Goal: Task Accomplishment & Management: Complete application form

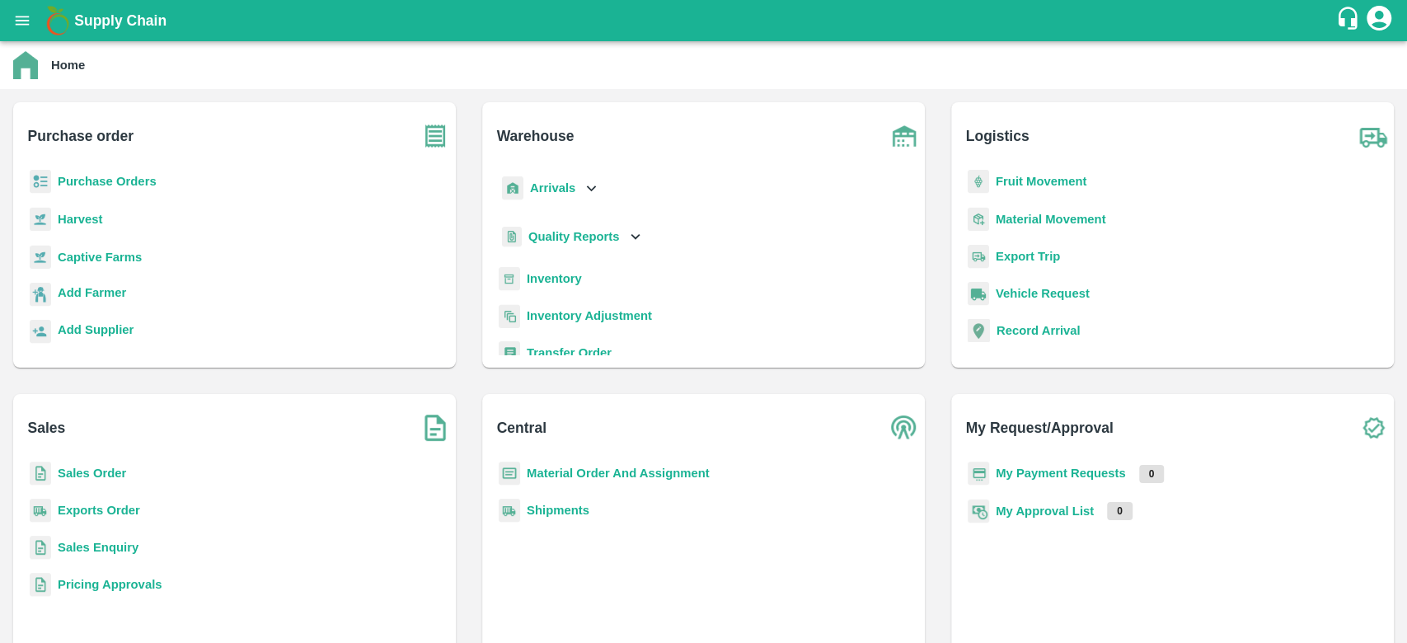
click at [146, 181] on b "Purchase Orders" at bounding box center [107, 181] width 99 height 13
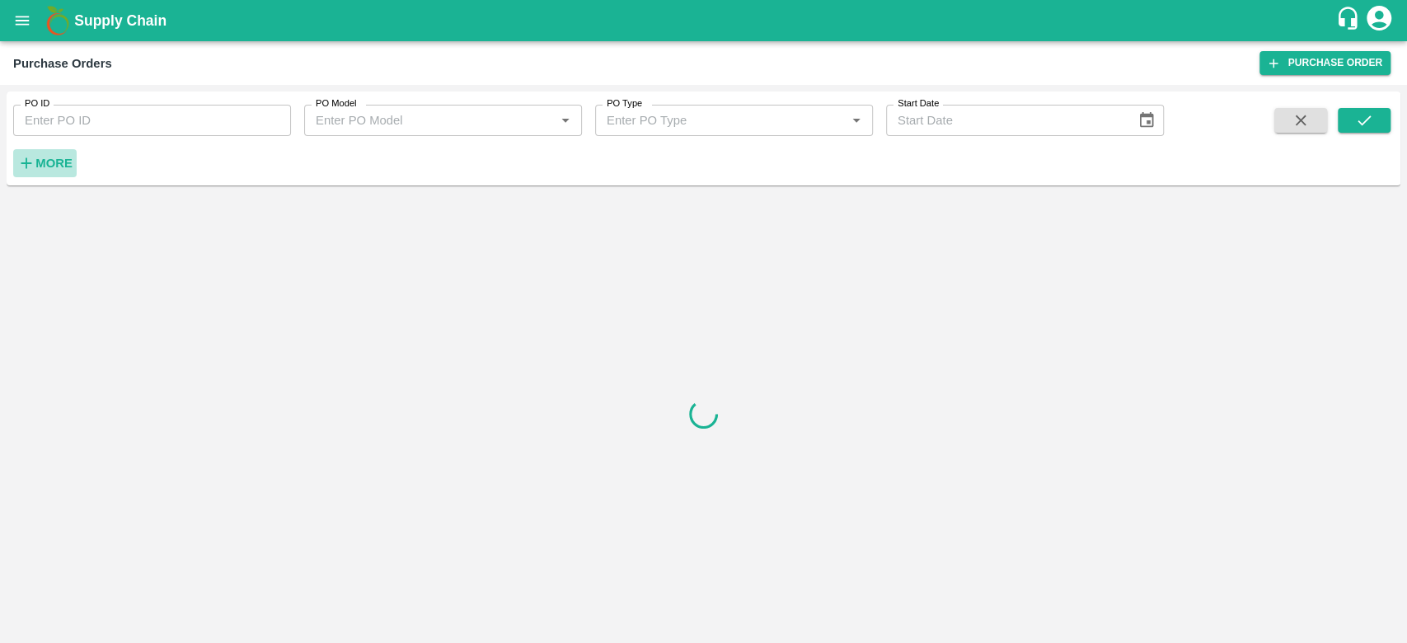
click at [47, 173] on h6 "More" at bounding box center [53, 163] width 37 height 21
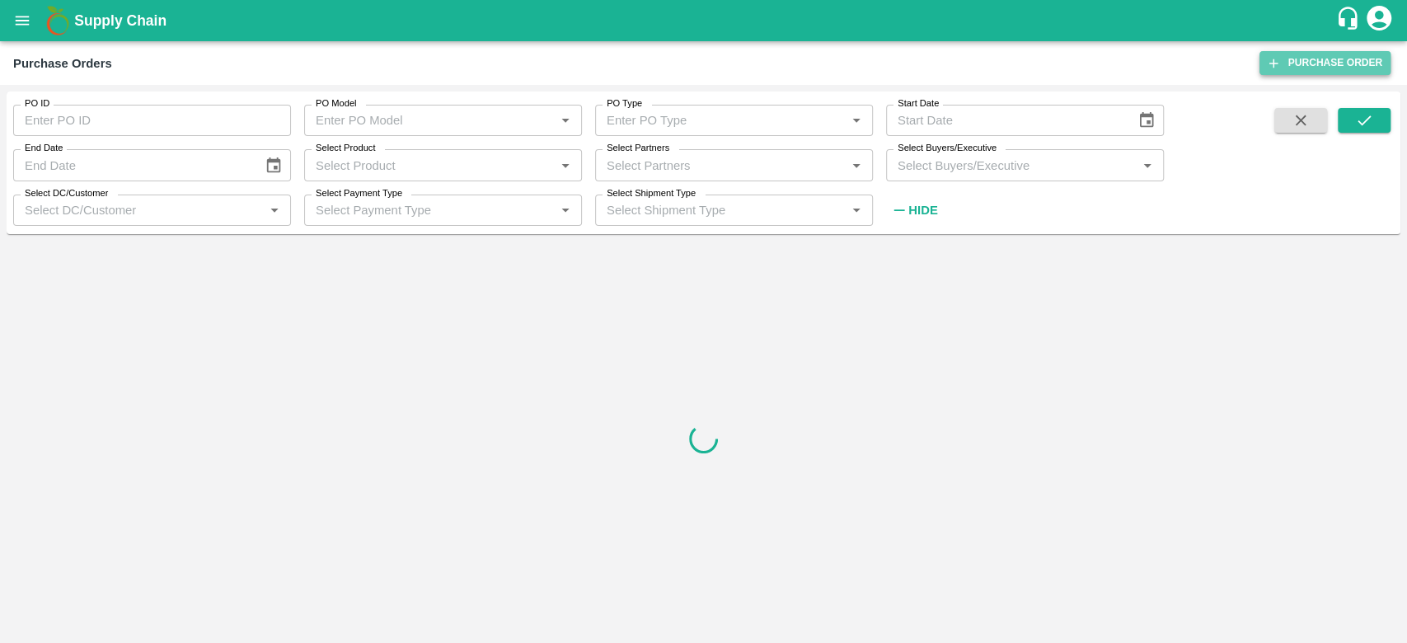
click at [1327, 72] on link "Purchase Order" at bounding box center [1325, 63] width 131 height 24
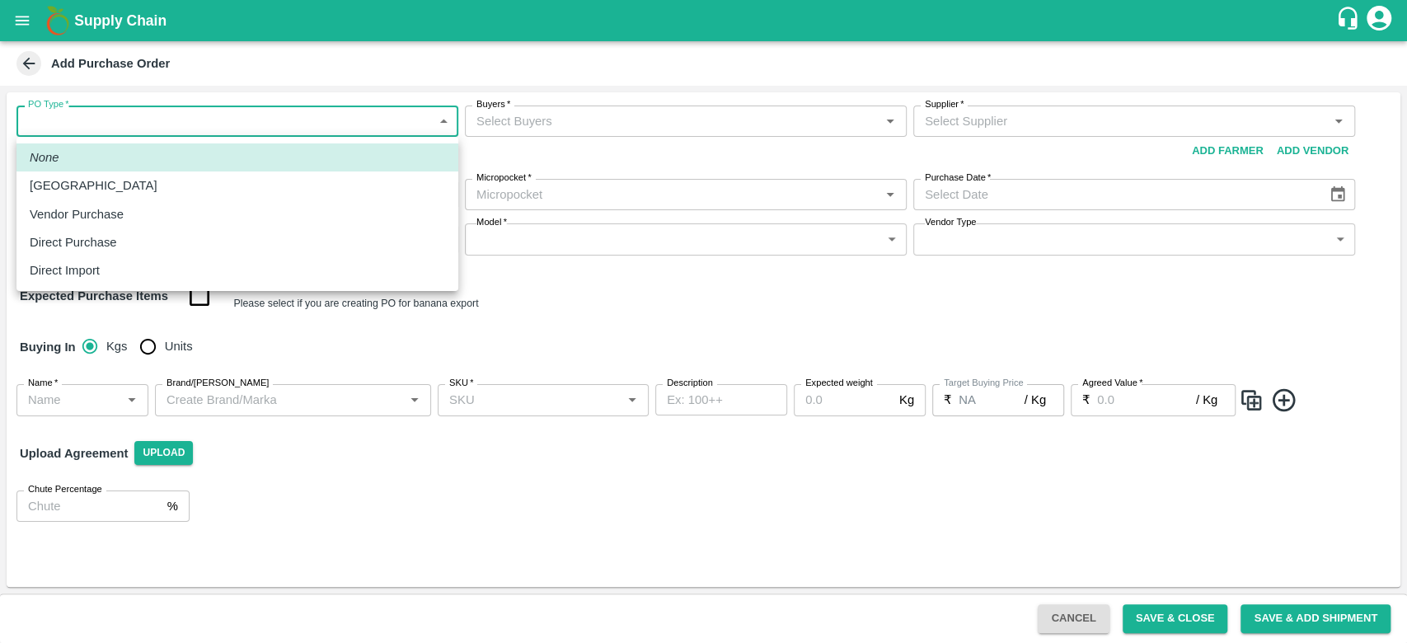
click at [45, 129] on body "Supply Chain Add Purchase Order PO Type   * ​ PO Type Buyers   * Buyers   * Sup…" at bounding box center [703, 321] width 1407 height 643
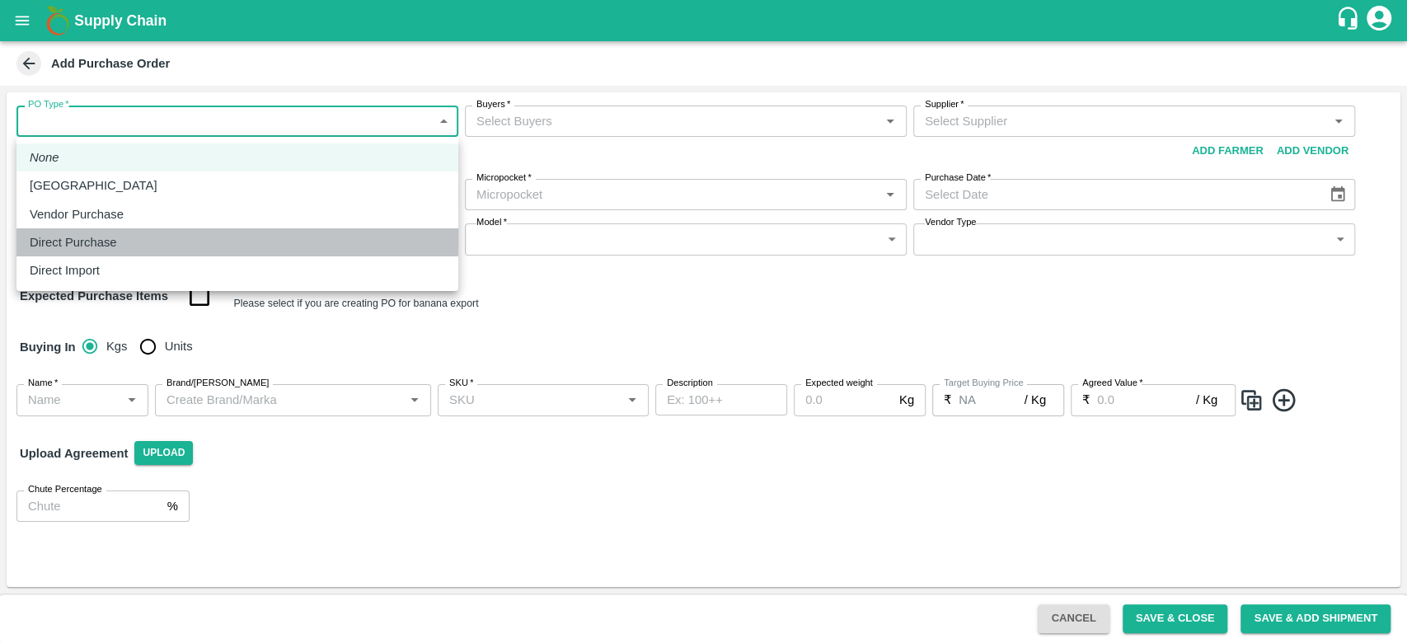
click at [116, 231] on li "Direct Purchase" at bounding box center [237, 242] width 442 height 28
type input "3"
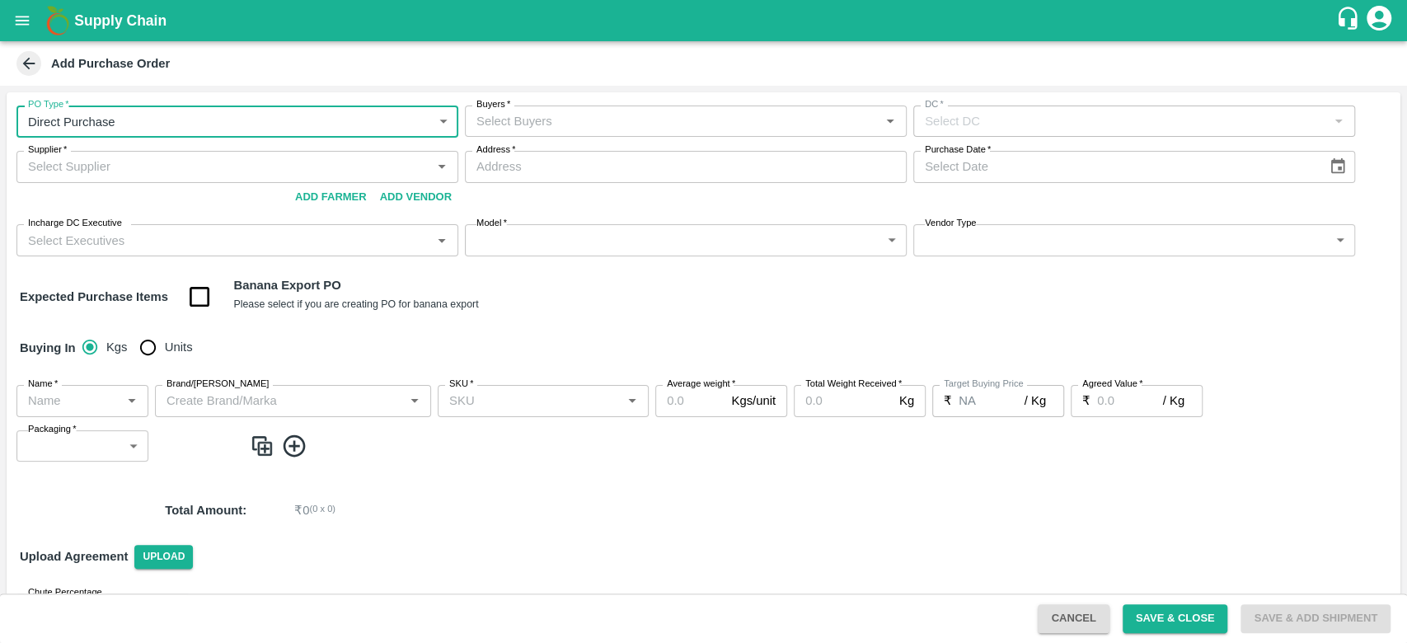
click at [581, 113] on input "Buyers   *" at bounding box center [672, 120] width 405 height 21
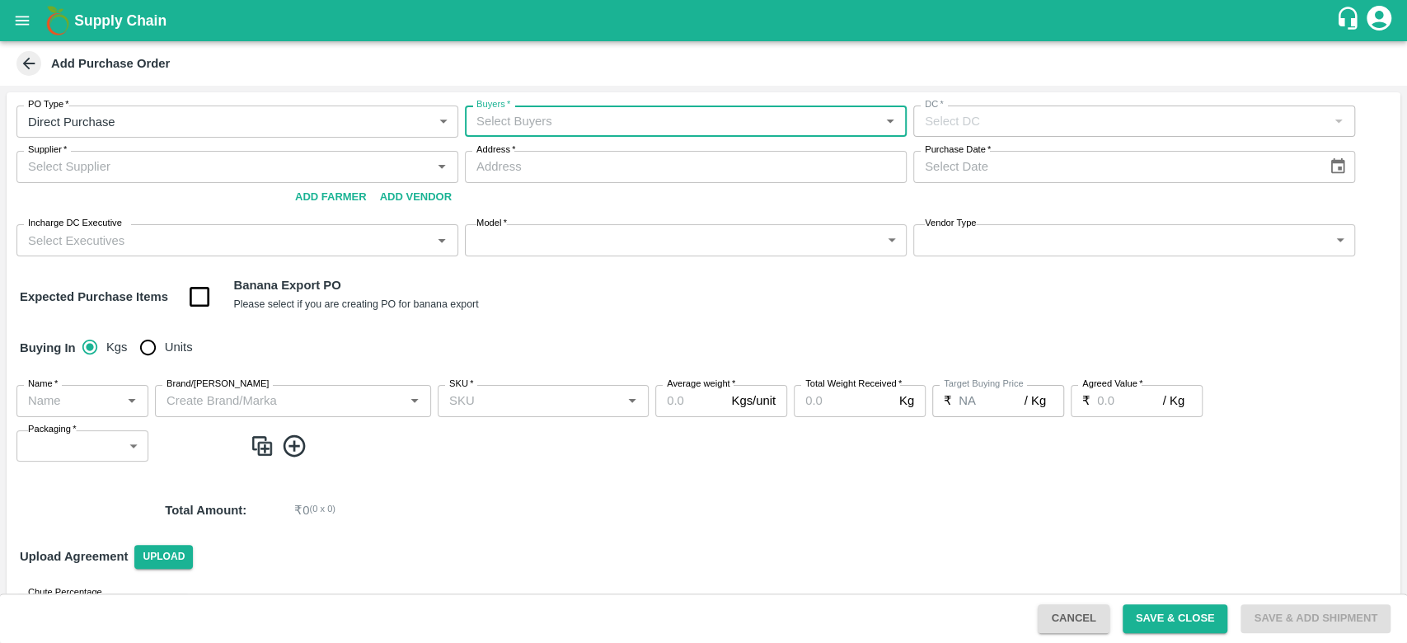
click at [576, 114] on input "Buyers   *" at bounding box center [672, 120] width 405 height 21
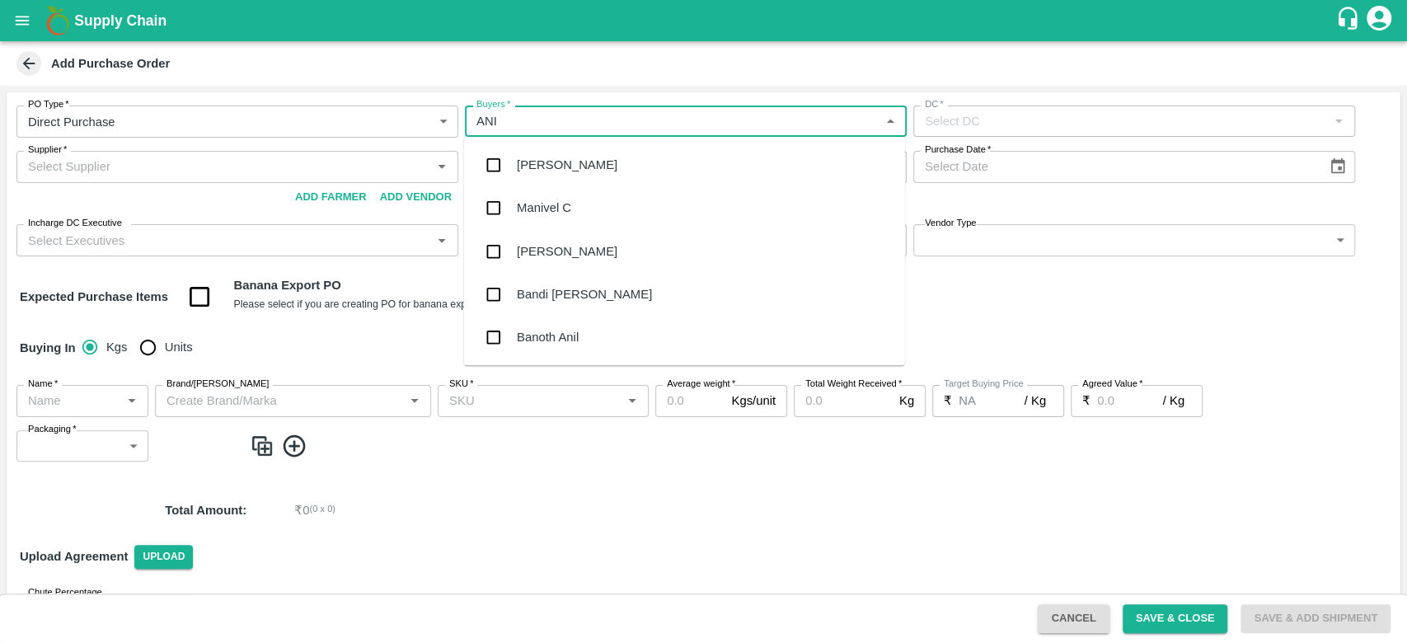
type input "ANIL"
click at [578, 153] on div "[PERSON_NAME]" at bounding box center [684, 164] width 441 height 43
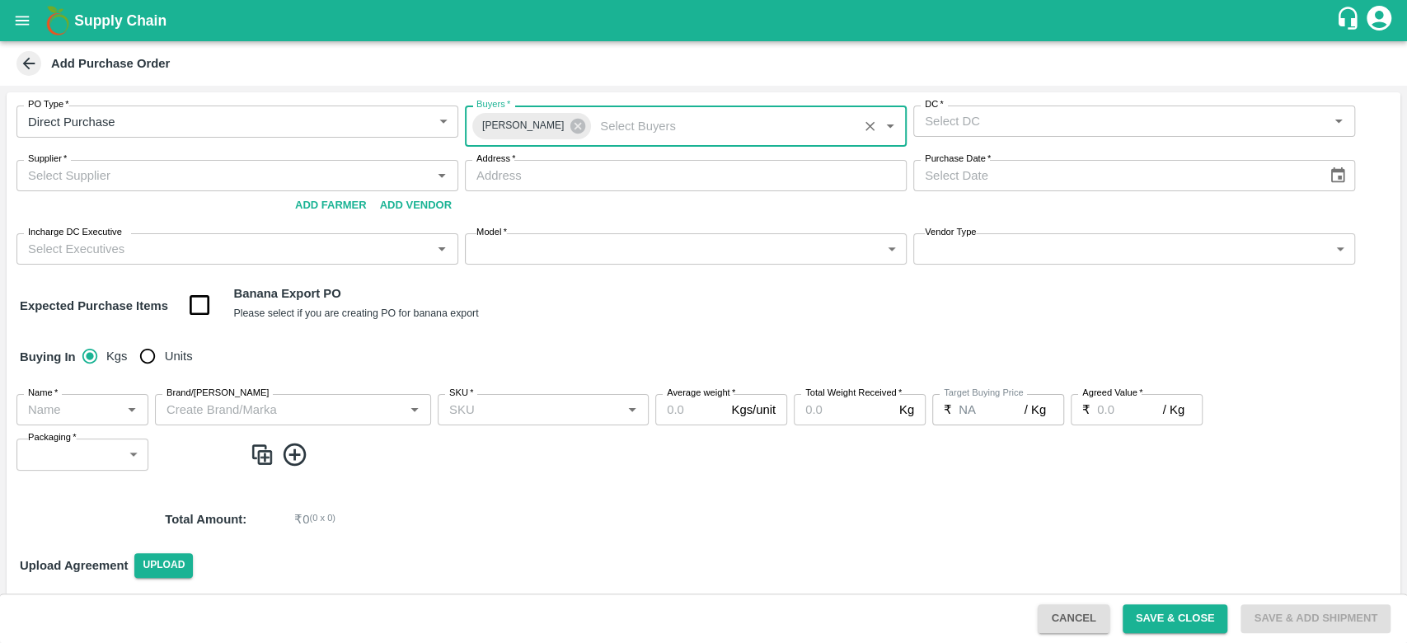
click at [1103, 123] on input "DC   *" at bounding box center [1120, 120] width 405 height 21
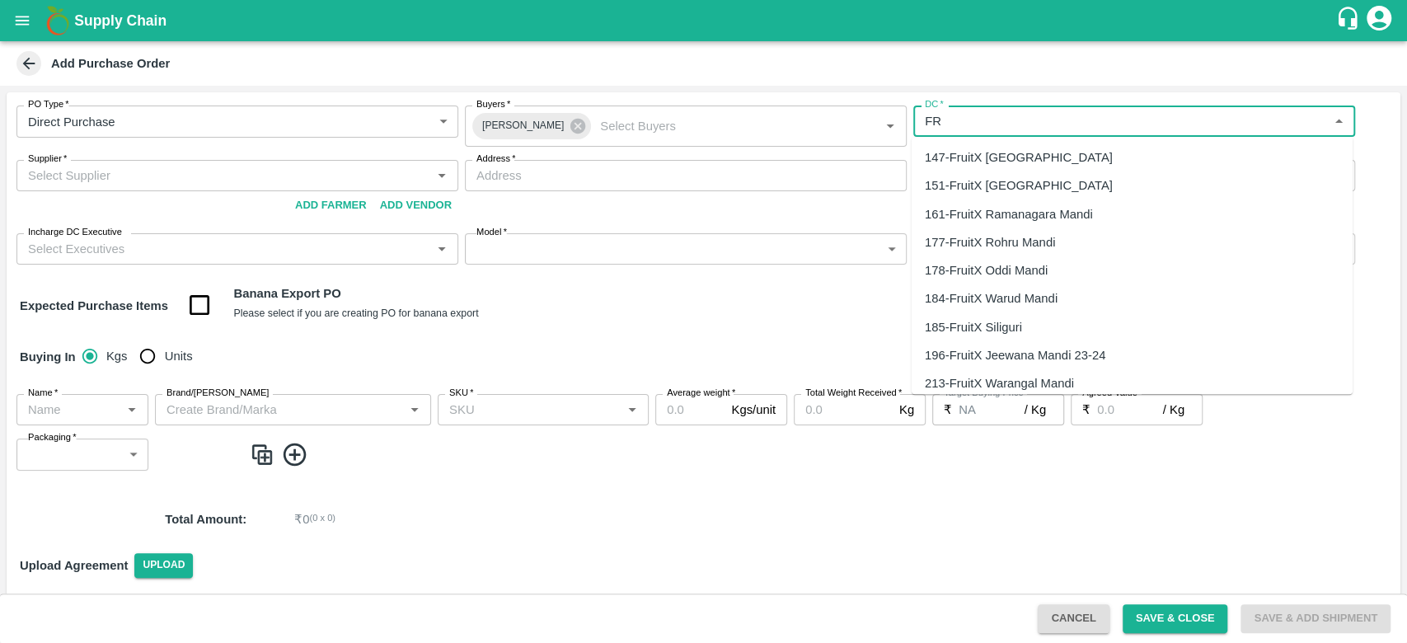
click at [1031, 154] on div "147-FruitX Bangalore" at bounding box center [1019, 157] width 188 height 18
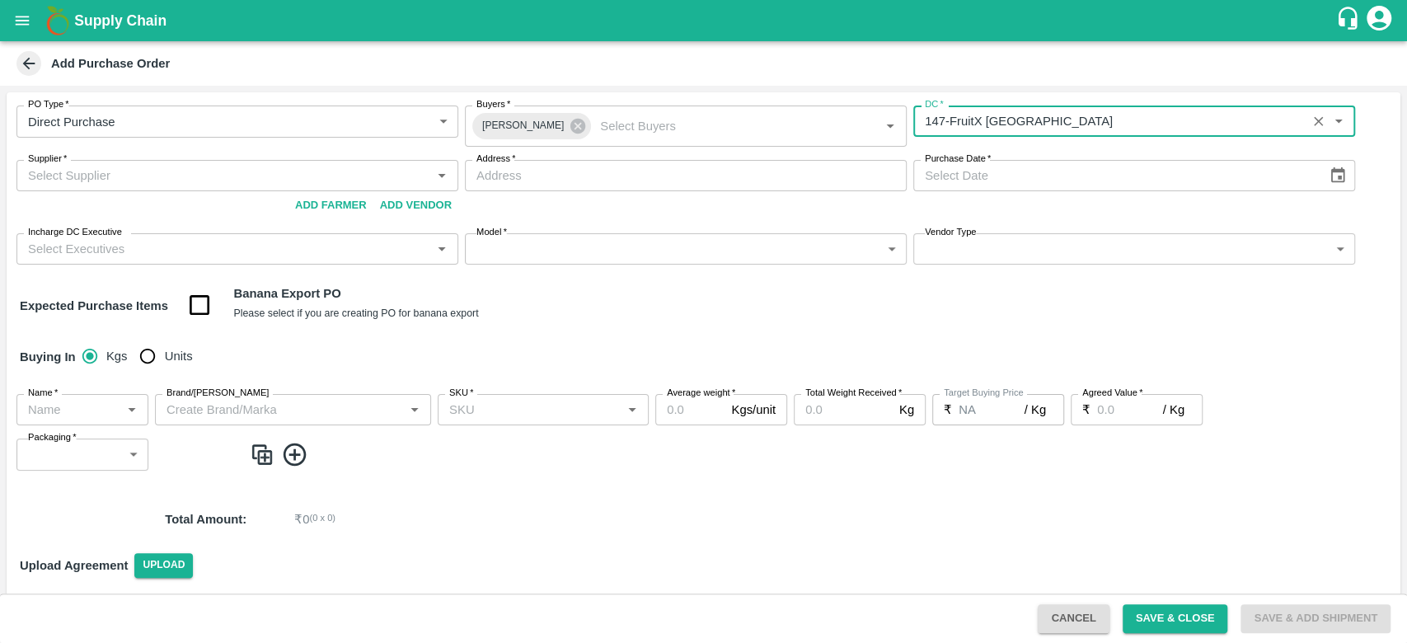
type input "147-FruitX Bangalore"
click at [282, 178] on input "Supplier   *" at bounding box center [223, 175] width 405 height 21
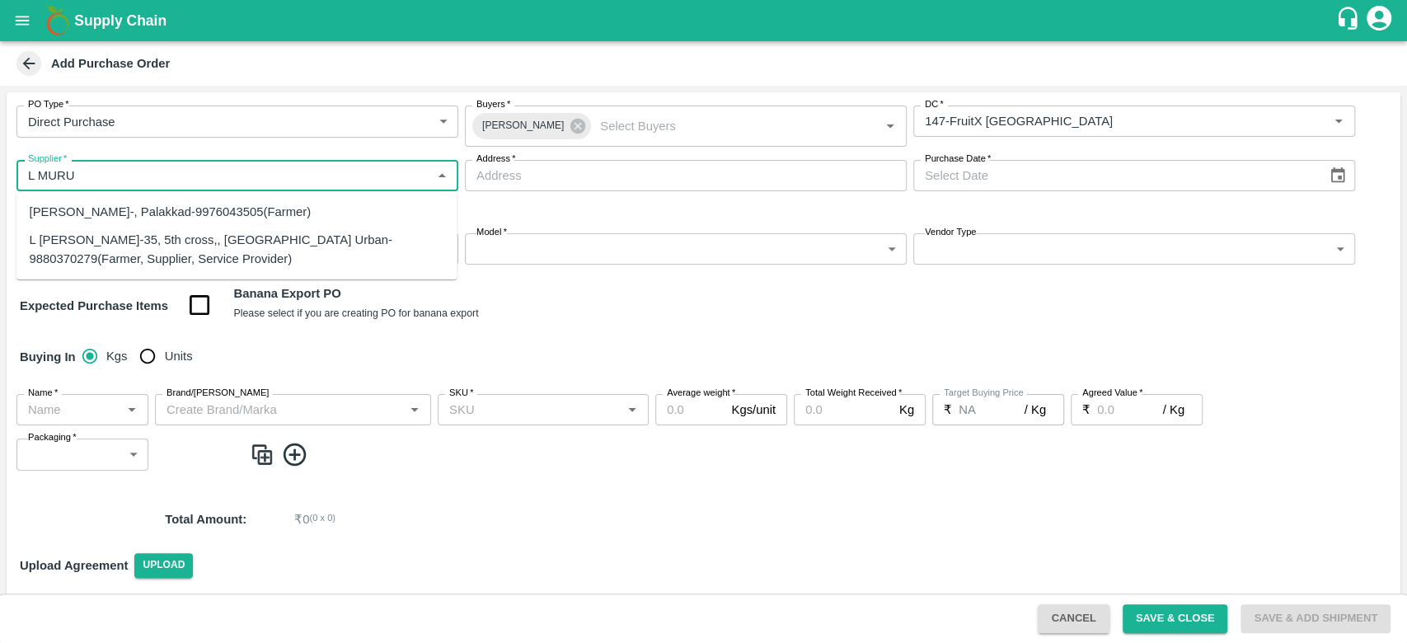
click at [117, 254] on div "L Murugesan-35, 5th cross,, Bangalore Urban-9880370279(Farmer, Supplier, Servic…" at bounding box center [237, 249] width 415 height 37
type input "L Murugesan-35, 5th cross,, Bangalore Urban-9880370279(Farmer, Supplier, Servic…"
type input "35, 5th cross,, Bangalore Urban, Head master layout, Karnataka"
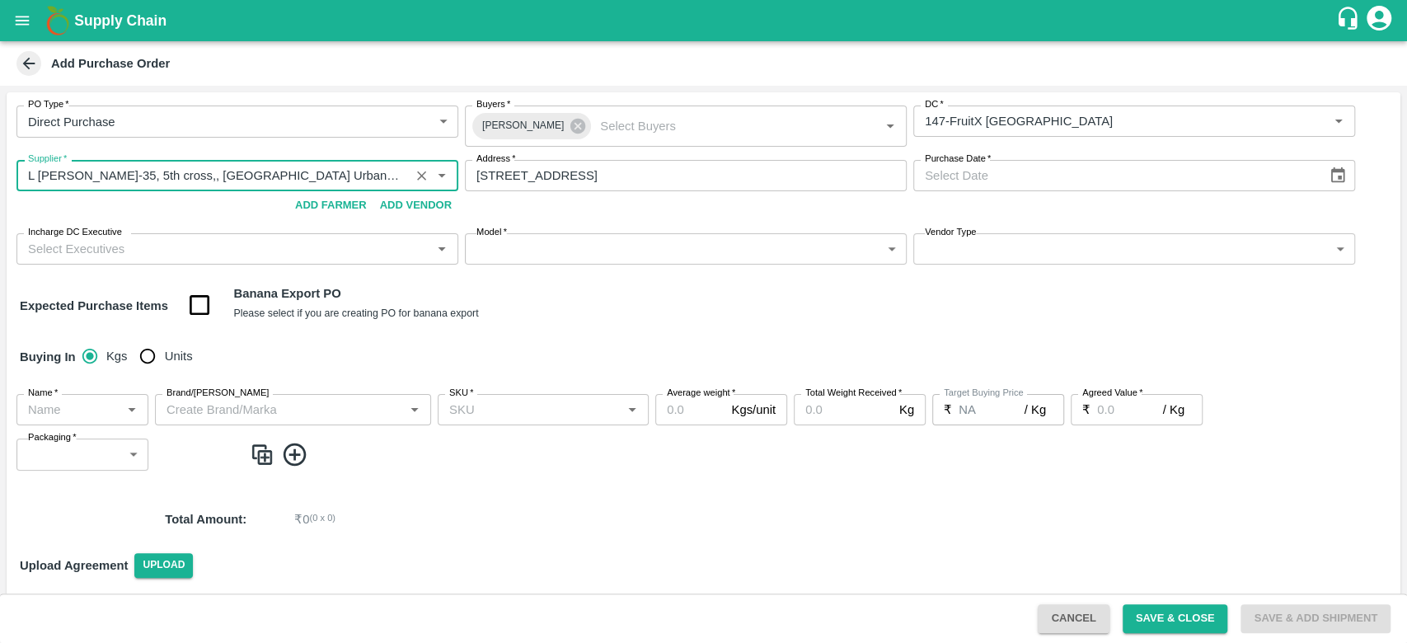
type input "L Murugesan-35, 5th cross,, Bangalore Urban-9880370279(Farmer, Supplier, Servic…"
click at [1339, 178] on icon "Choose date" at bounding box center [1338, 176] width 18 height 18
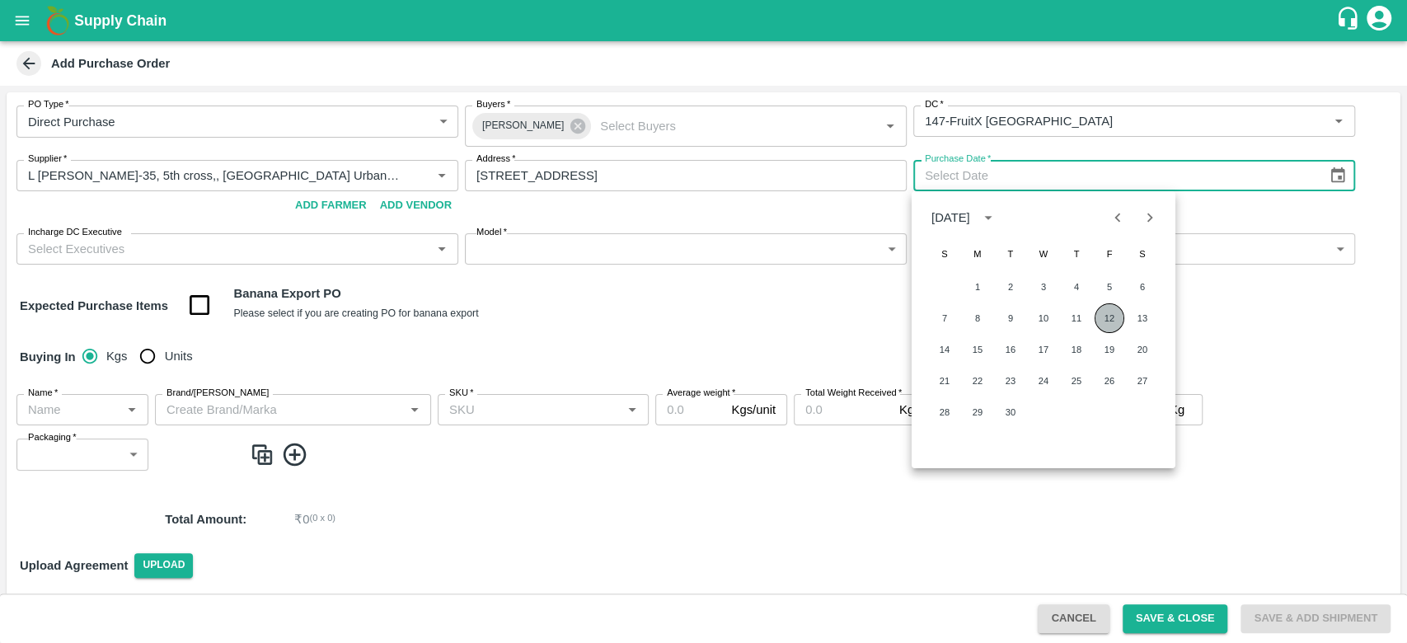
click at [1117, 314] on button "12" at bounding box center [1110, 318] width 30 height 30
type input "12/09/2025"
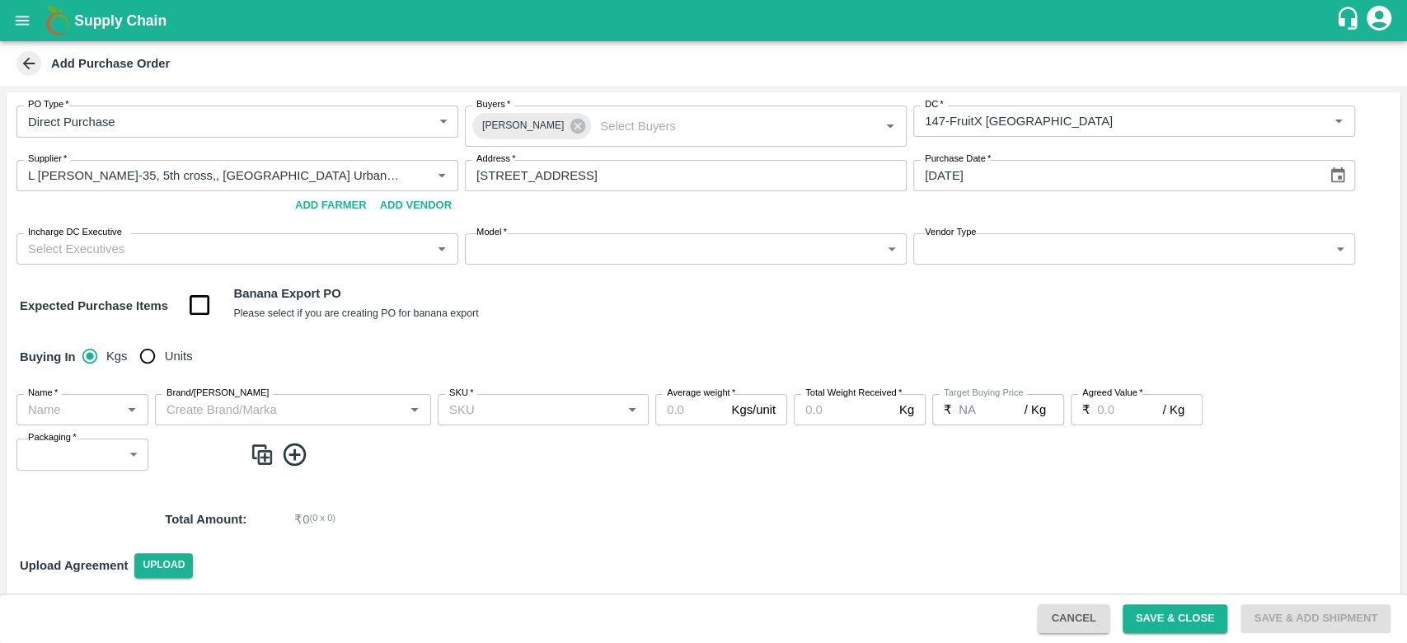
click at [308, 249] on input "Incharge DC Executive" at bounding box center [223, 248] width 405 height 21
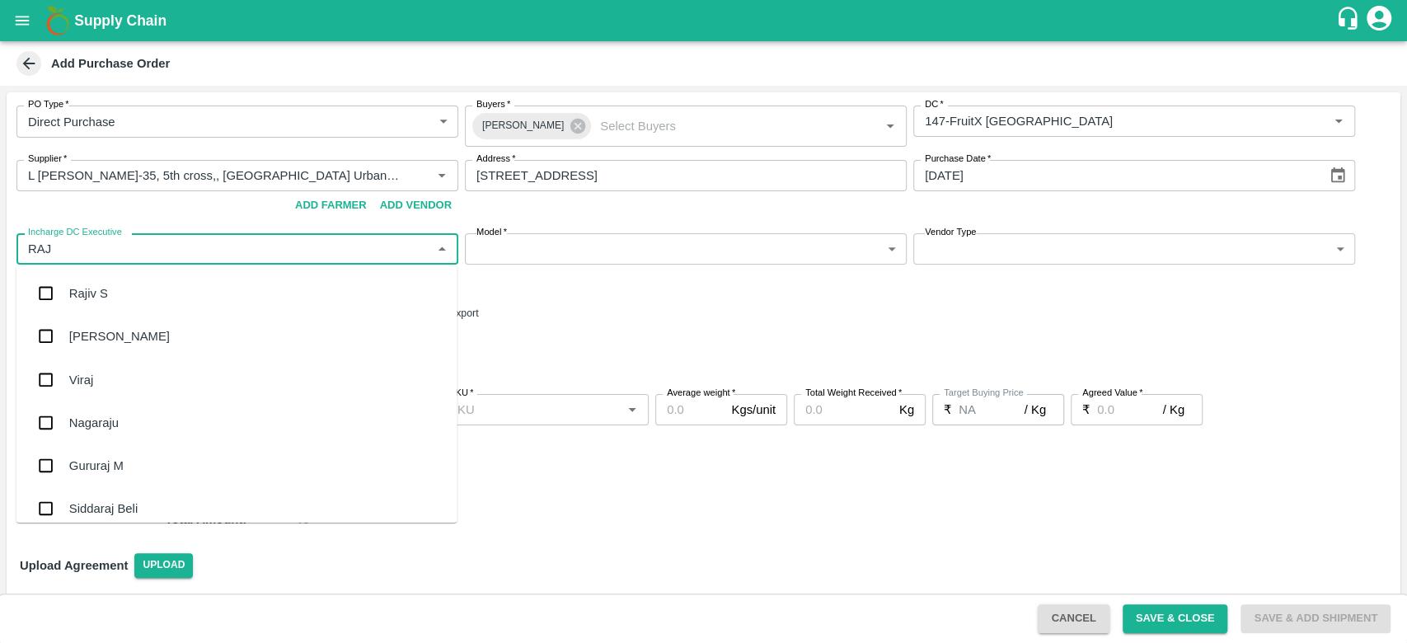
type input "RAJU"
click at [119, 341] on div "Raju KR" at bounding box center [236, 336] width 441 height 43
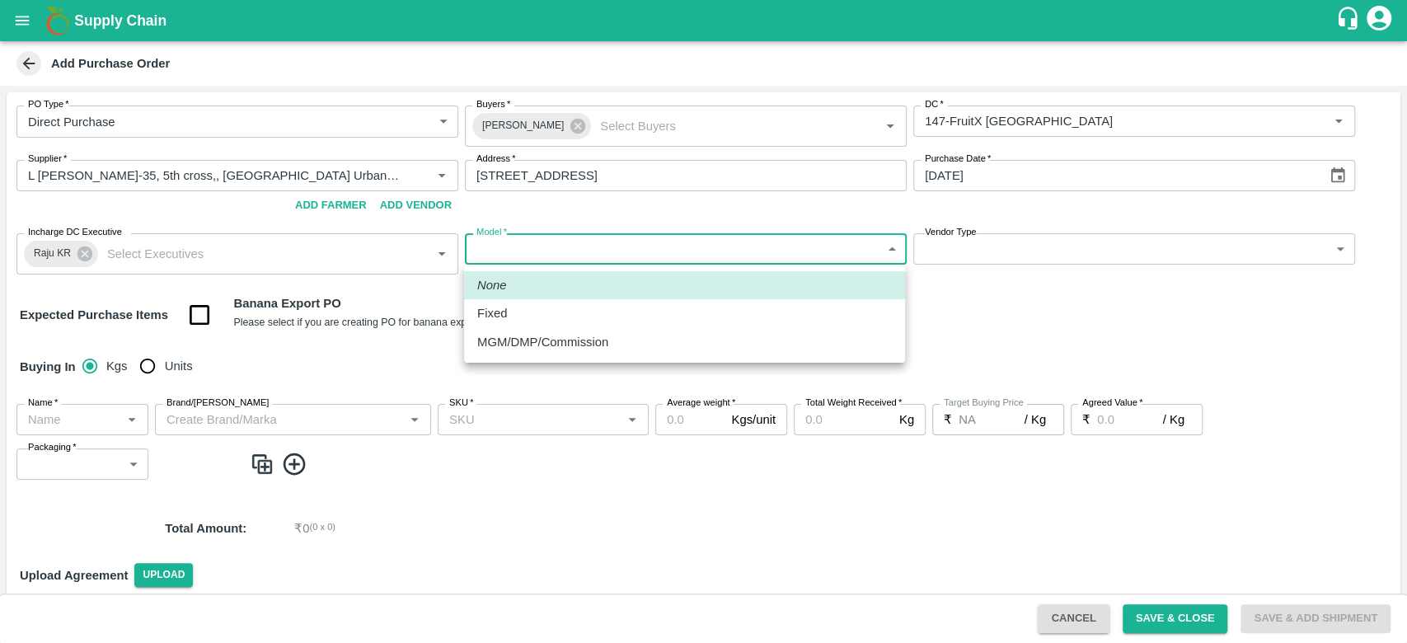
click at [693, 259] on body "Supply Chain Add Purchase Order PO Type   * Direct Purchase 3 PO Type Buyers   …" at bounding box center [703, 321] width 1407 height 643
click at [606, 350] on p "MGM/DMP/Commission" at bounding box center [542, 342] width 131 height 18
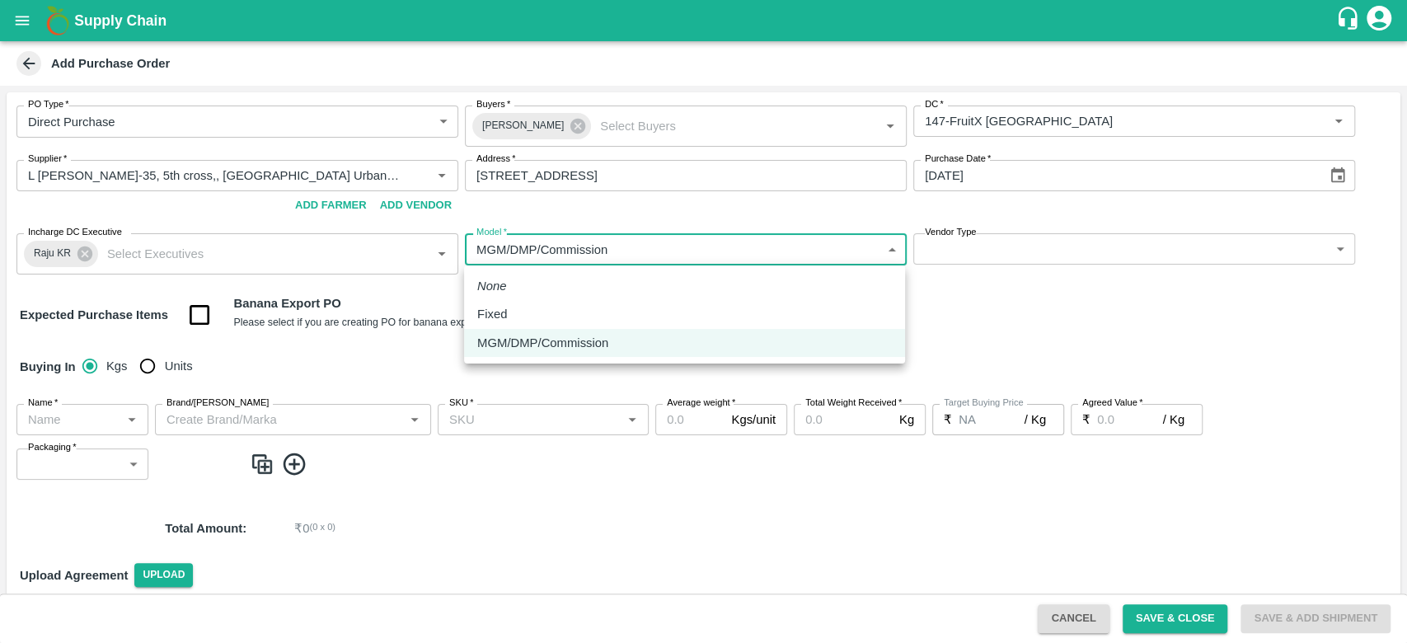
click at [598, 250] on body "Supply Chain Add Purchase Order PO Type   * Direct Purchase 3 PO Type Buyers   …" at bounding box center [703, 321] width 1407 height 643
click at [534, 331] on li "MGM/DMP/Commission" at bounding box center [684, 343] width 441 height 28
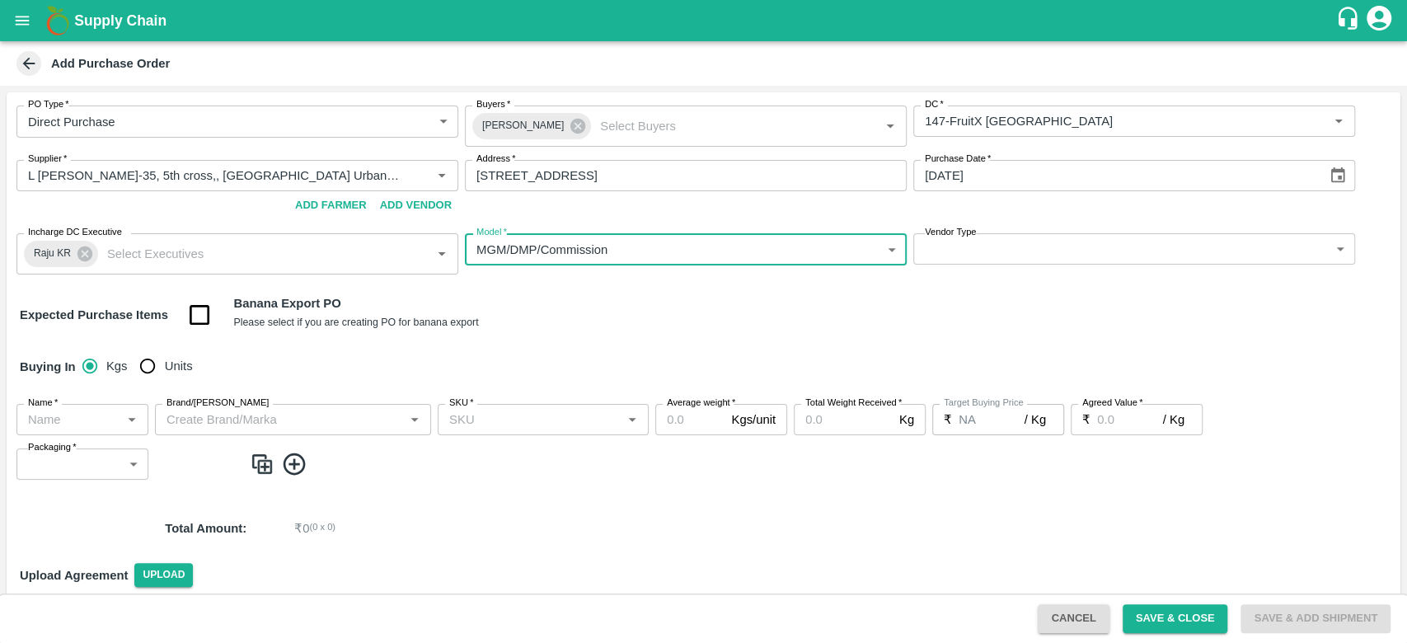
click at [553, 253] on body "Supply Chain Add Purchase Order PO Type   * Direct Purchase 3 PO Type Buyers   …" at bounding box center [703, 321] width 1407 height 643
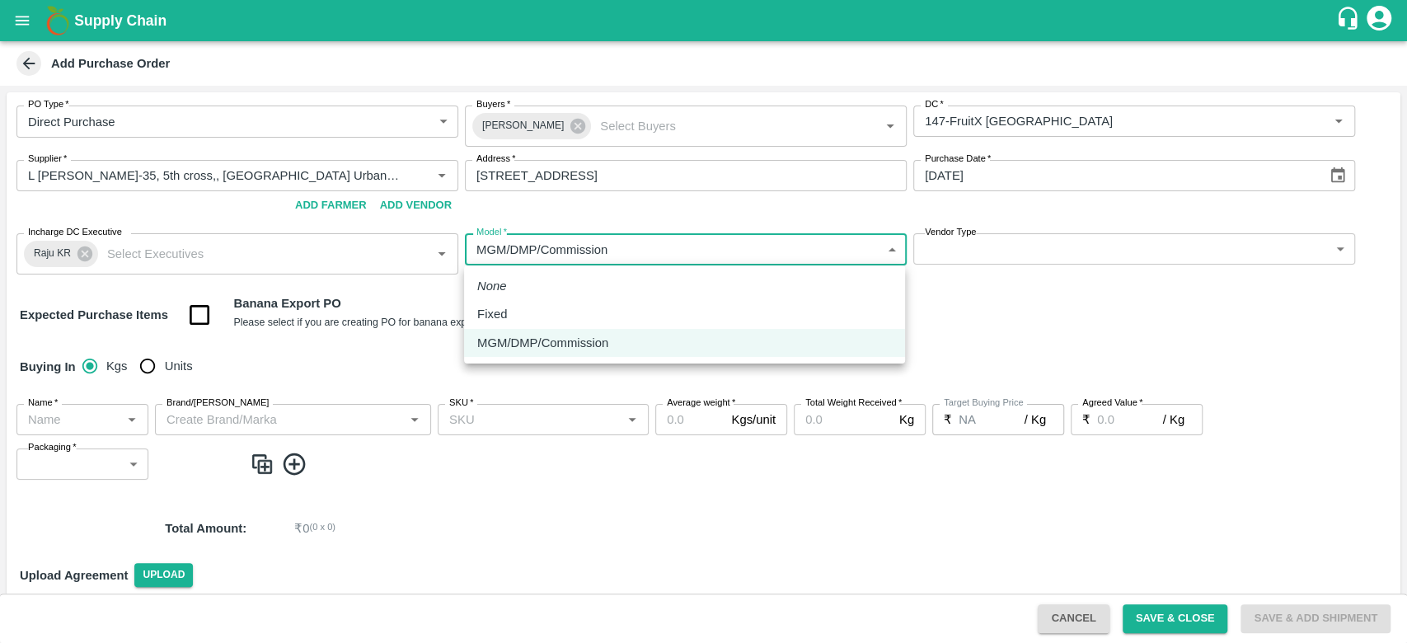
click at [508, 310] on div "Fixed" at bounding box center [496, 314] width 38 height 18
type input "Fixed"
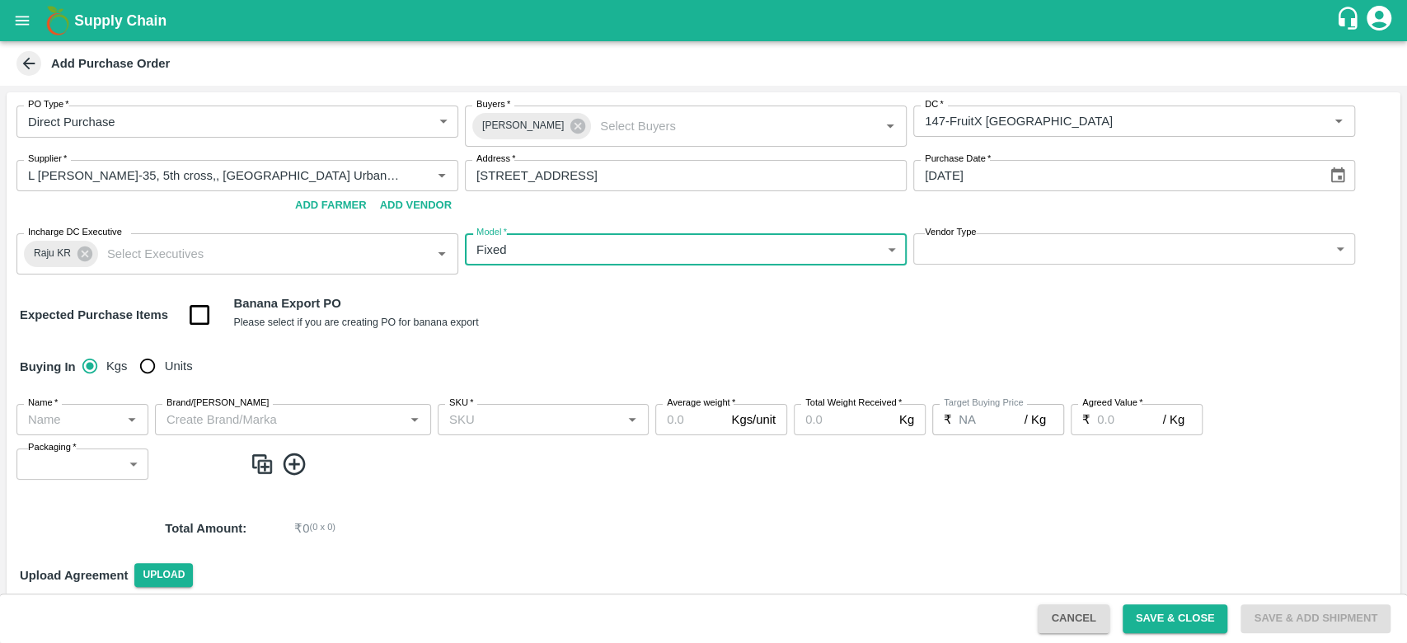
click at [1071, 247] on body "Supply Chain Add Purchase Order PO Type   * Direct Purchase 3 PO Type Buyers   …" at bounding box center [703, 321] width 1407 height 643
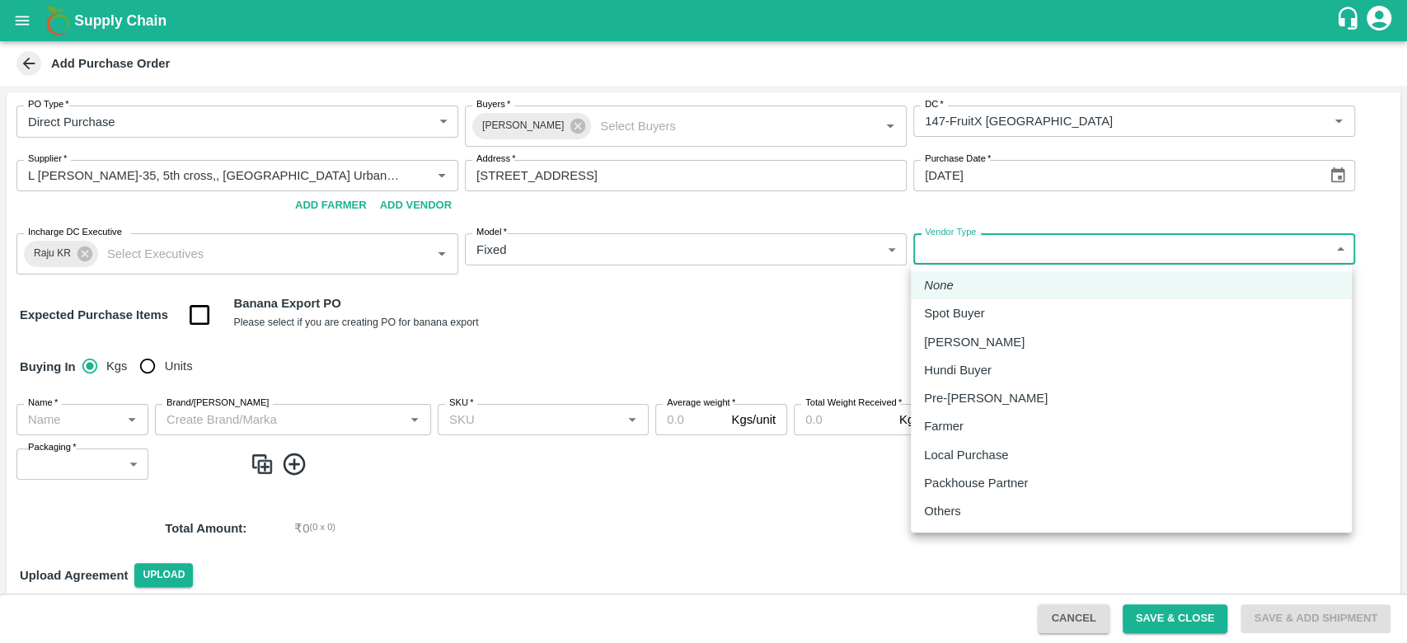
click at [958, 451] on p "Local Purchase" at bounding box center [966, 455] width 84 height 18
type input "LOCAL_PURCHASE"
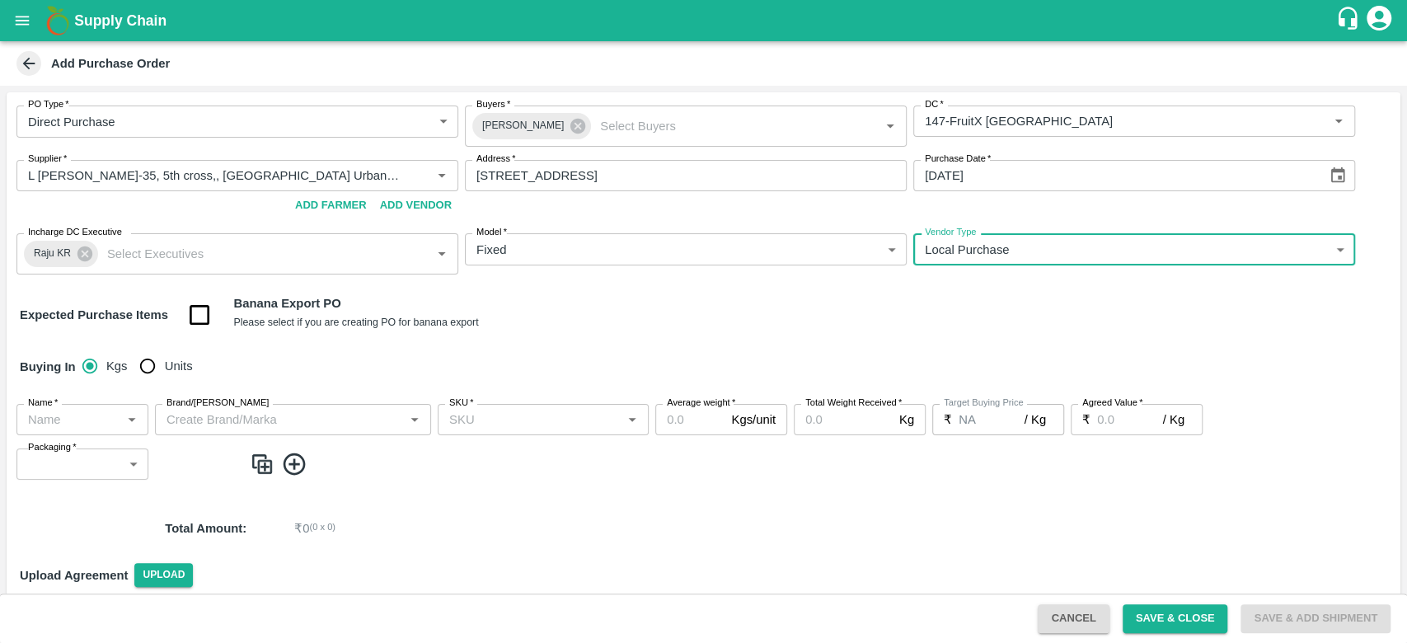
click at [157, 366] on input "Units" at bounding box center [147, 366] width 33 height 33
radio input "true"
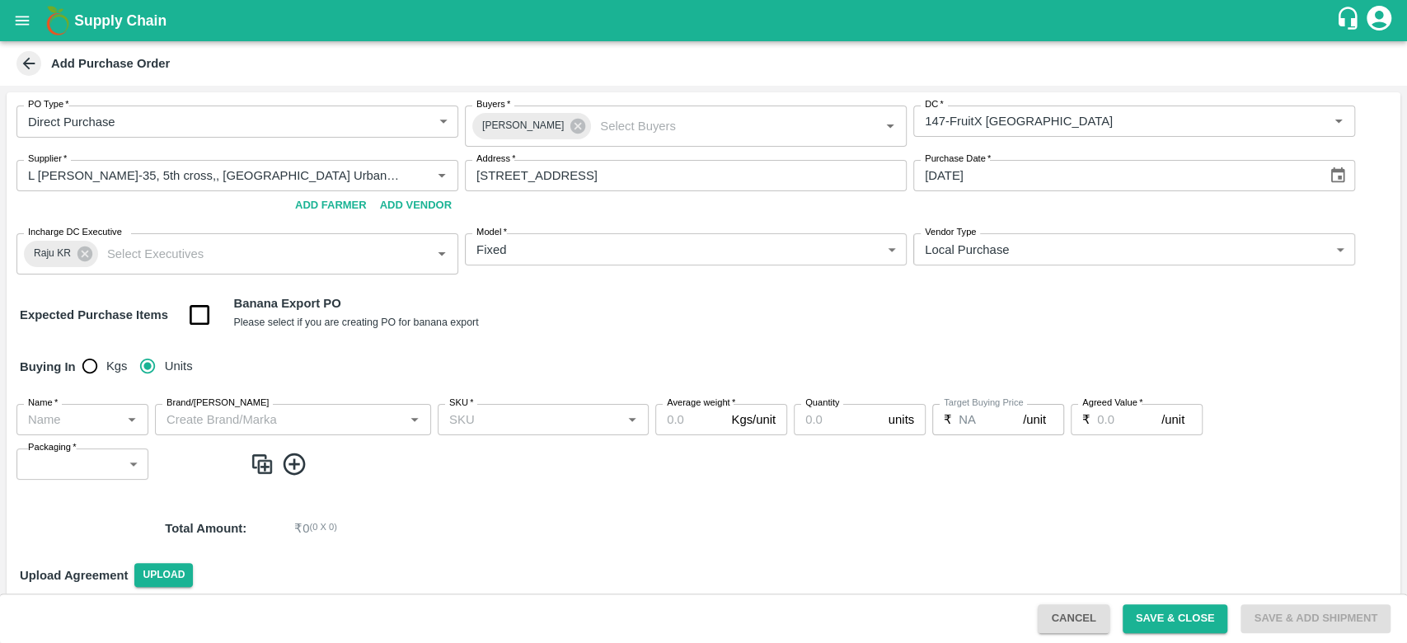
click at [53, 418] on input "Name   *" at bounding box center [68, 419] width 95 height 21
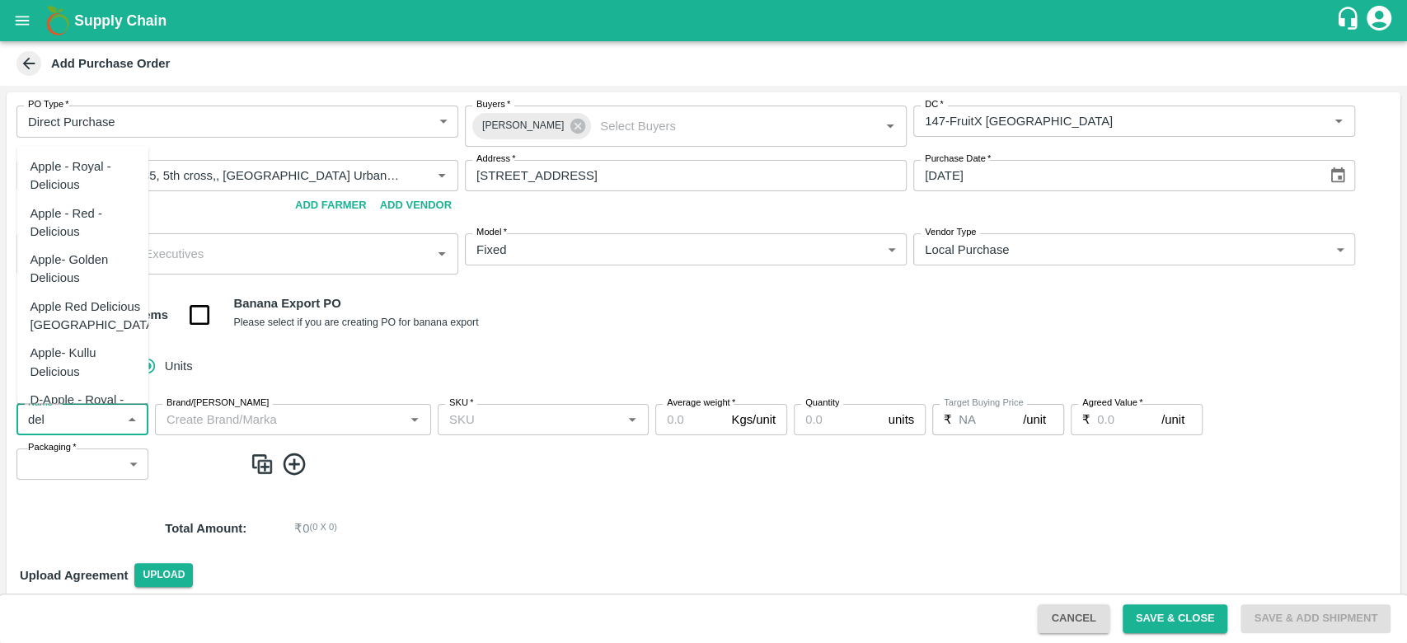
click at [80, 176] on div "Apple - Royal - Delicious" at bounding box center [83, 175] width 106 height 37
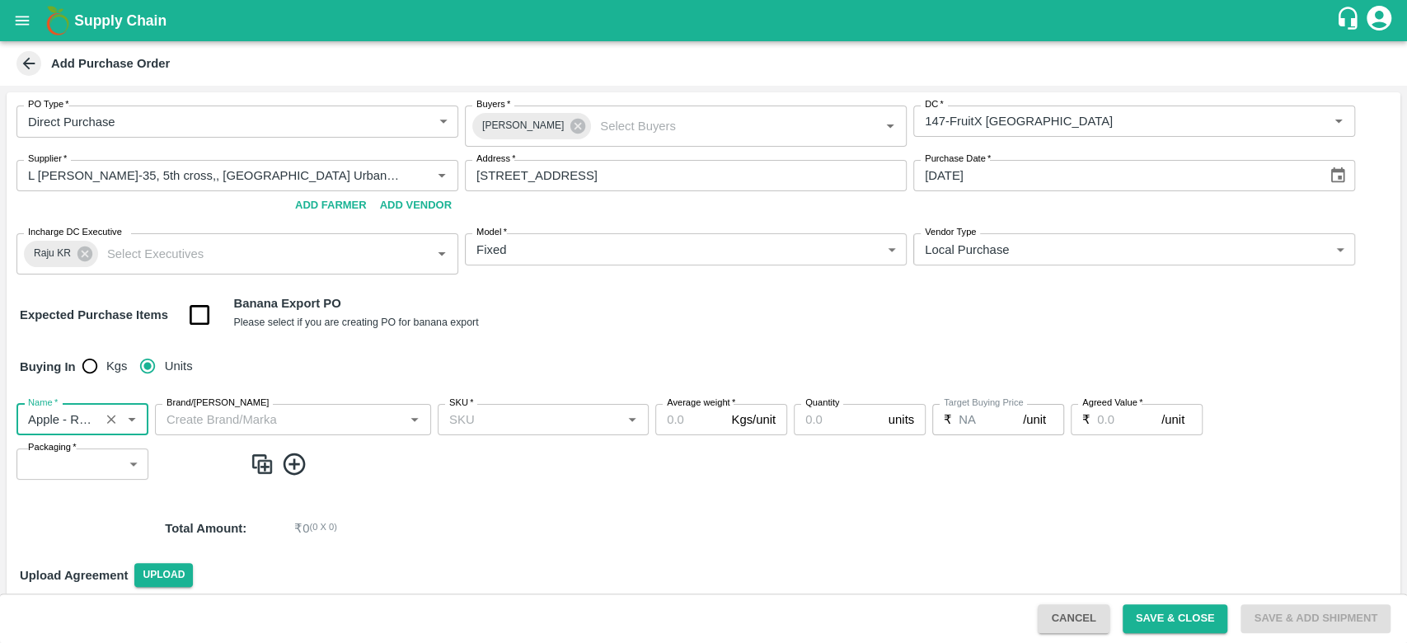
type input "Apple - Royal - Delicious"
click at [205, 416] on input "Brand/Marka" at bounding box center [279, 419] width 239 height 21
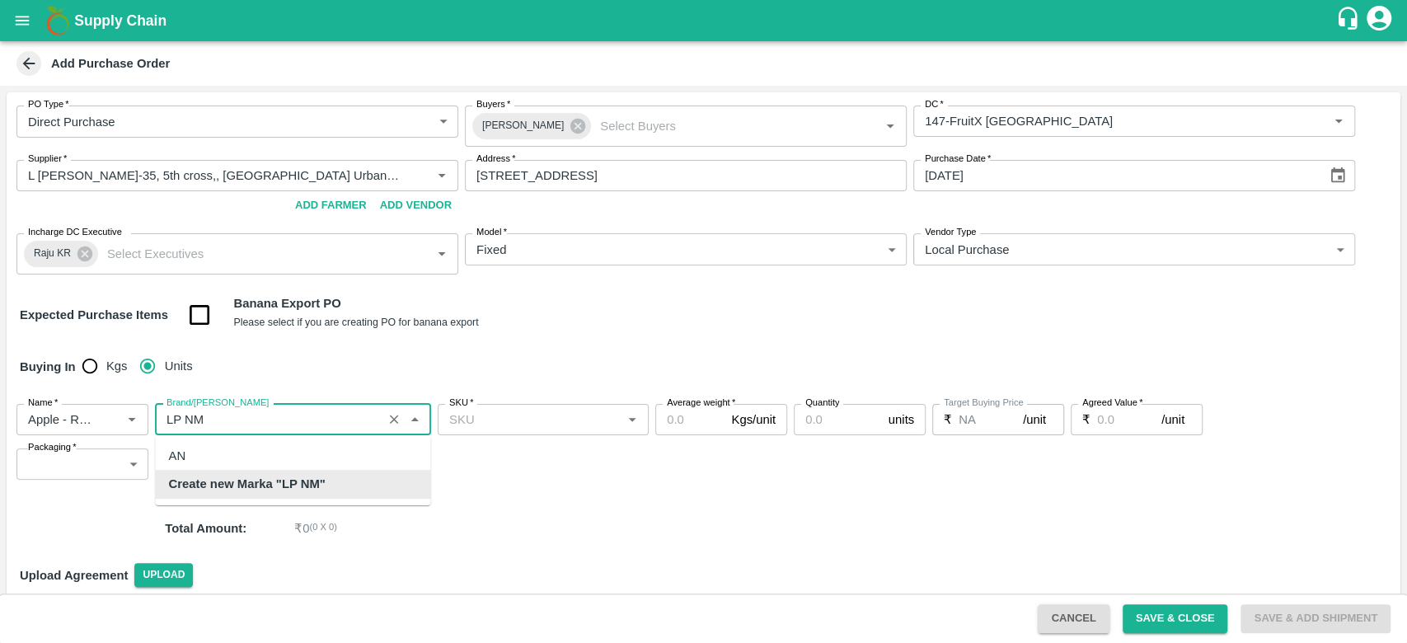
type input "LP NM"
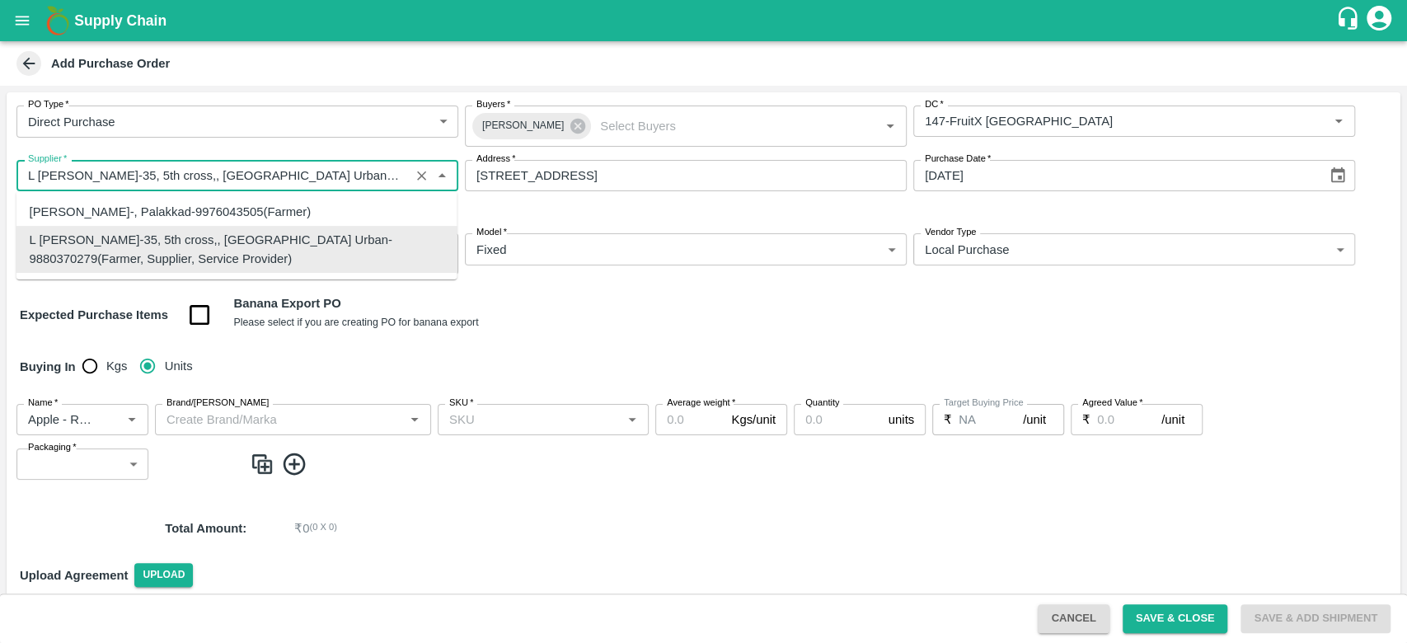
click at [199, 168] on input "Supplier   *" at bounding box center [212, 175] width 383 height 21
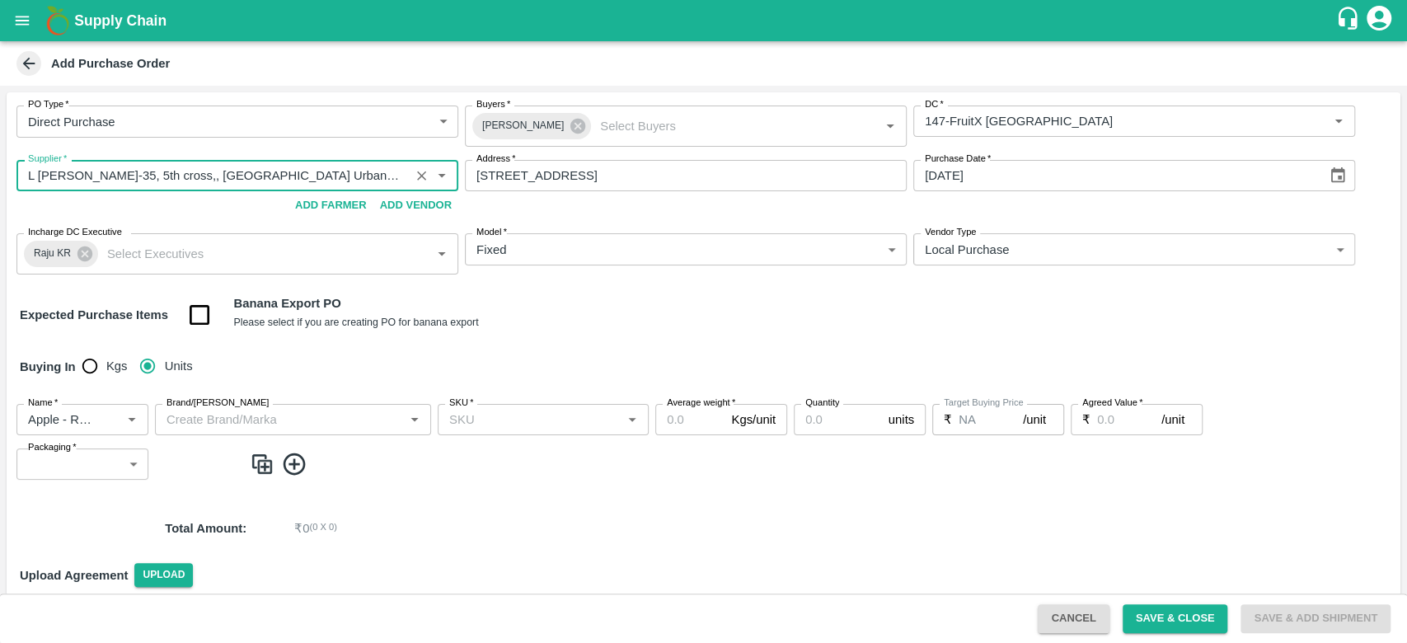
click at [102, 186] on input "Supplier   *" at bounding box center [212, 175] width 383 height 21
paste input "63 IDEAS"
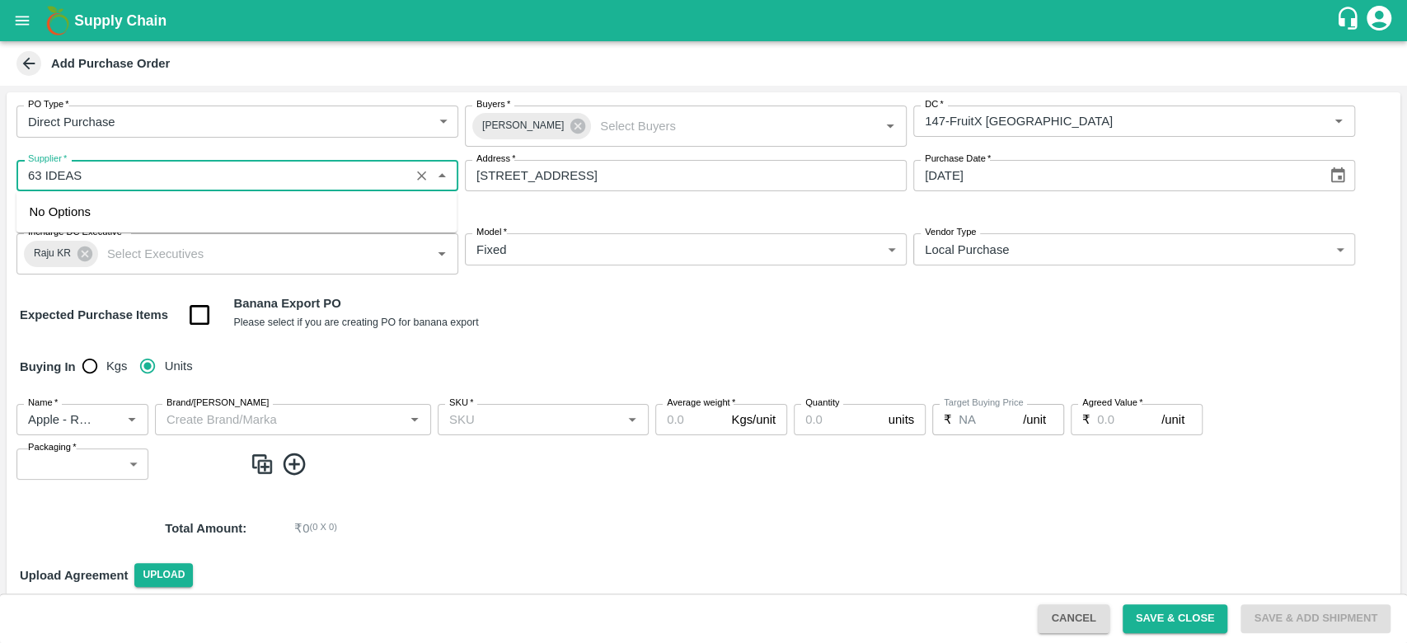
type input "L Murugesan-35, 5th cross,, Bangalore Urban-9880370279(Farmer, Supplier, Servic…"
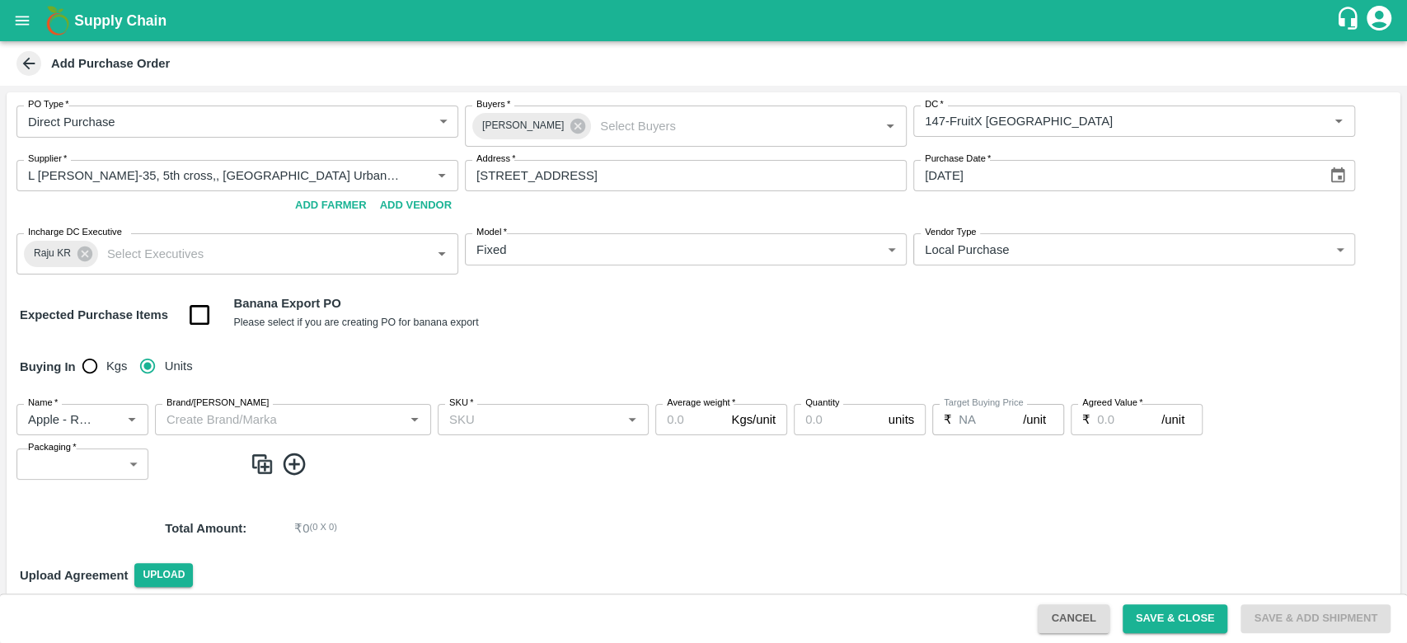
click at [572, 328] on div "Expected Purchase Items Banana Export PO Please select if you are creating PO f…" at bounding box center [704, 315] width 1368 height 42
click at [290, 411] on input "Brand/Marka" at bounding box center [269, 419] width 218 height 21
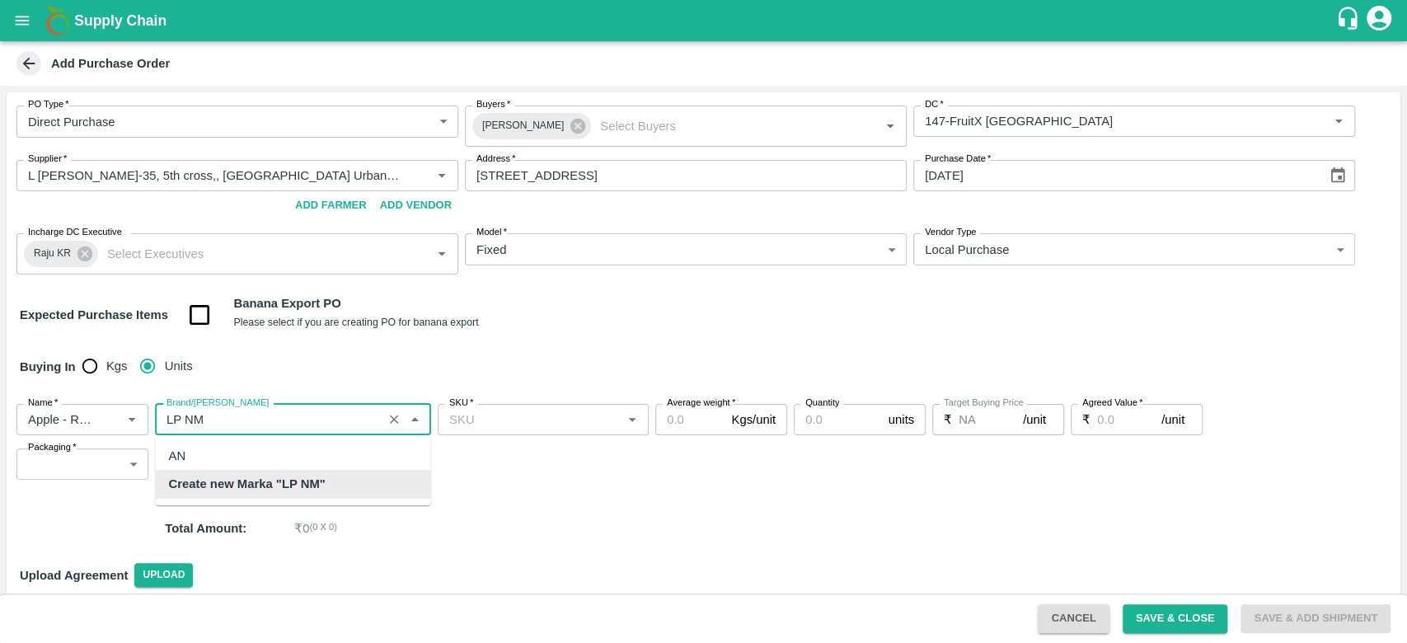
click at [313, 496] on div "Create new Marka "LP NM"" at bounding box center [292, 484] width 275 height 28
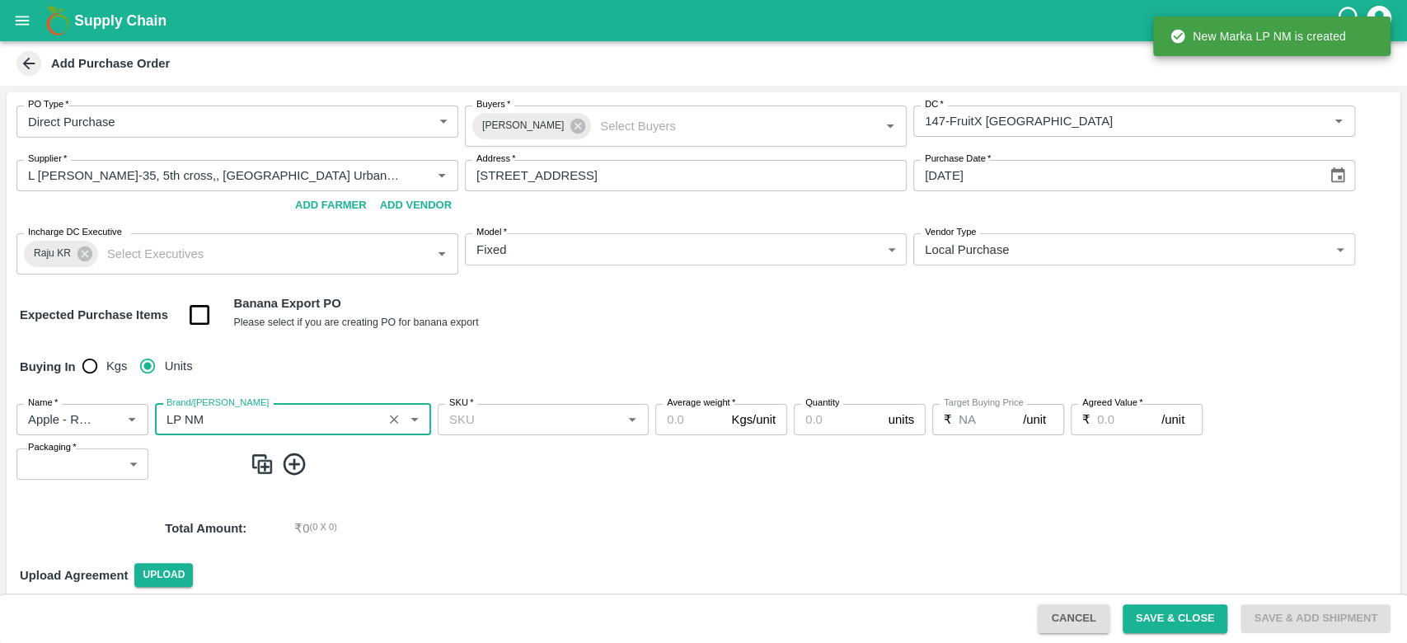
type input "LP NM"
click at [505, 426] on input "SKU   *" at bounding box center [530, 419] width 174 height 21
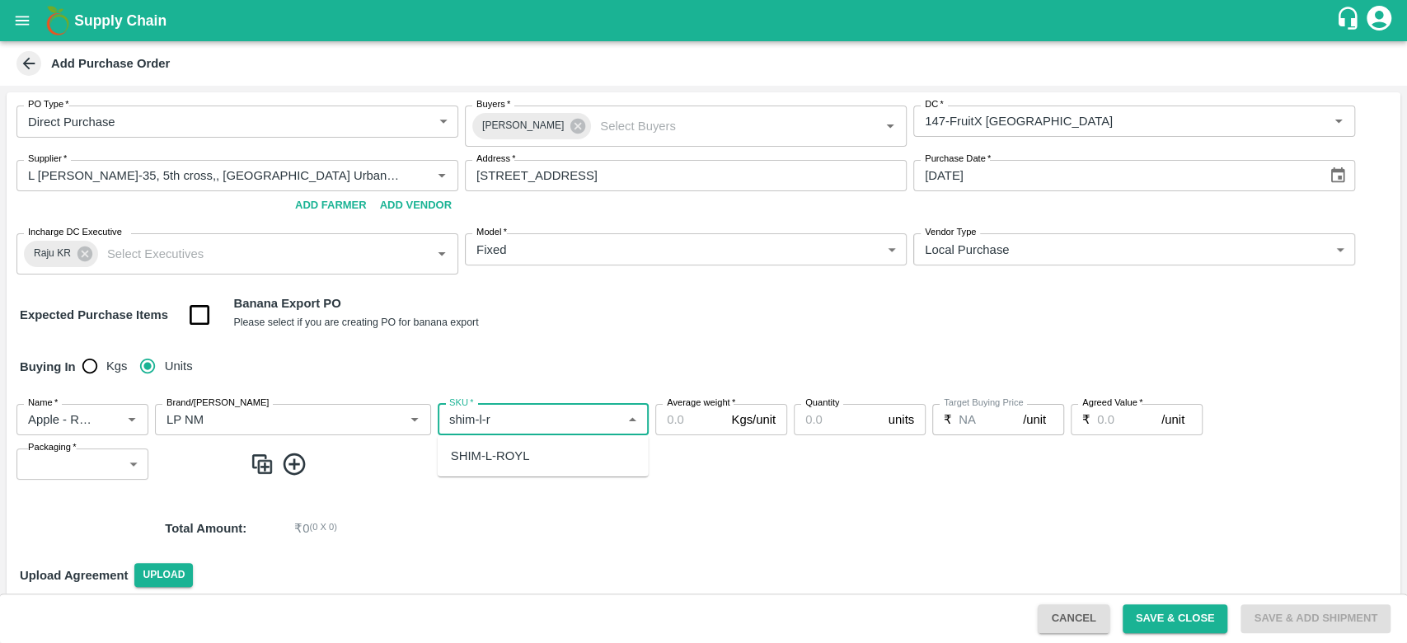
click at [524, 455] on div "SHIM-L-ROYL" at bounding box center [490, 456] width 79 height 18
type input "SHIM-L-ROYL"
click at [675, 425] on input "Average weight   *" at bounding box center [689, 419] width 69 height 31
type input "27"
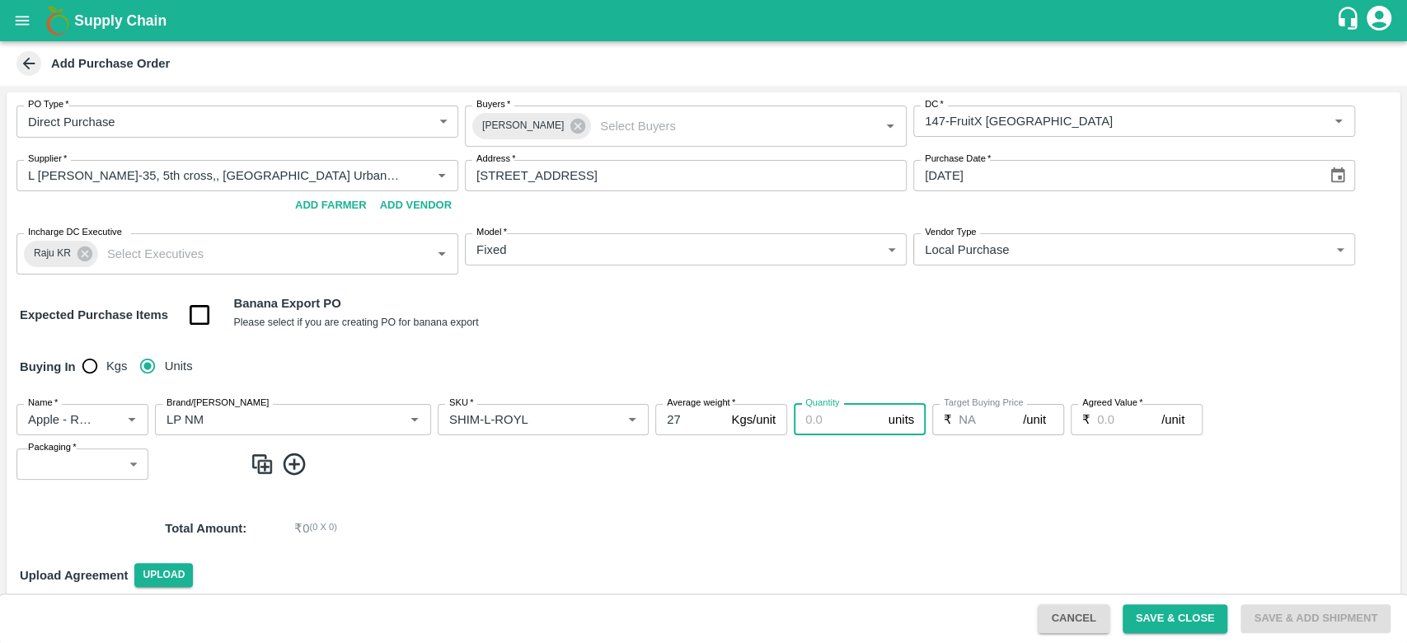
click at [834, 418] on input "Quantity" at bounding box center [838, 419] width 88 height 31
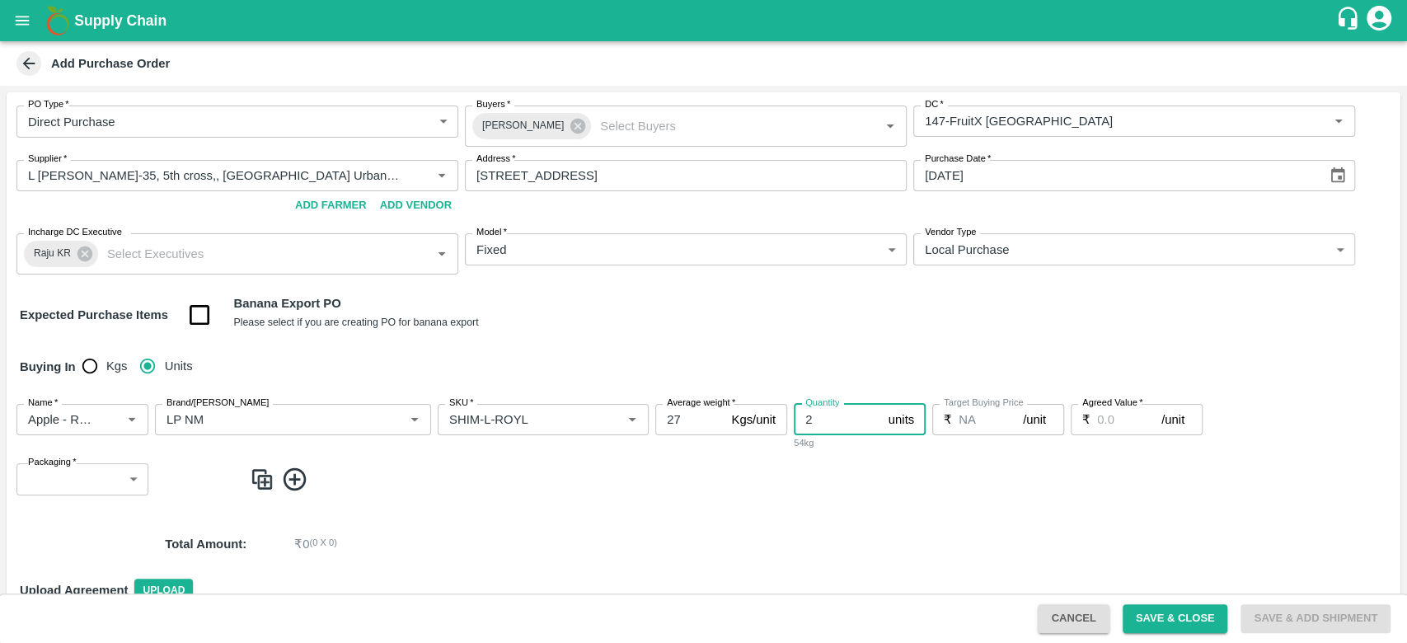
type input "2"
click at [1123, 423] on input "Agreed Value   *" at bounding box center [1129, 419] width 64 height 31
type input "2650"
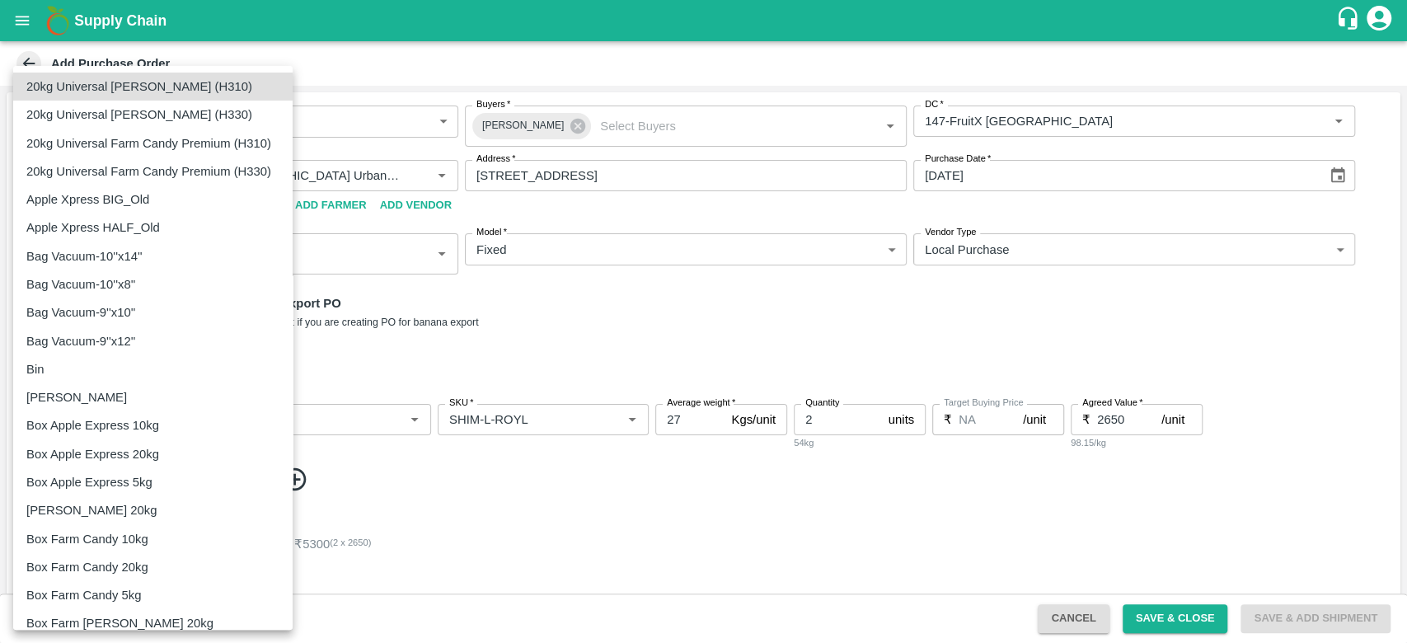
click at [53, 475] on body "Supply Chain Add Purchase Order PO Type   * Direct Purchase 3 PO Type Buyers   …" at bounding box center [703, 321] width 1407 height 643
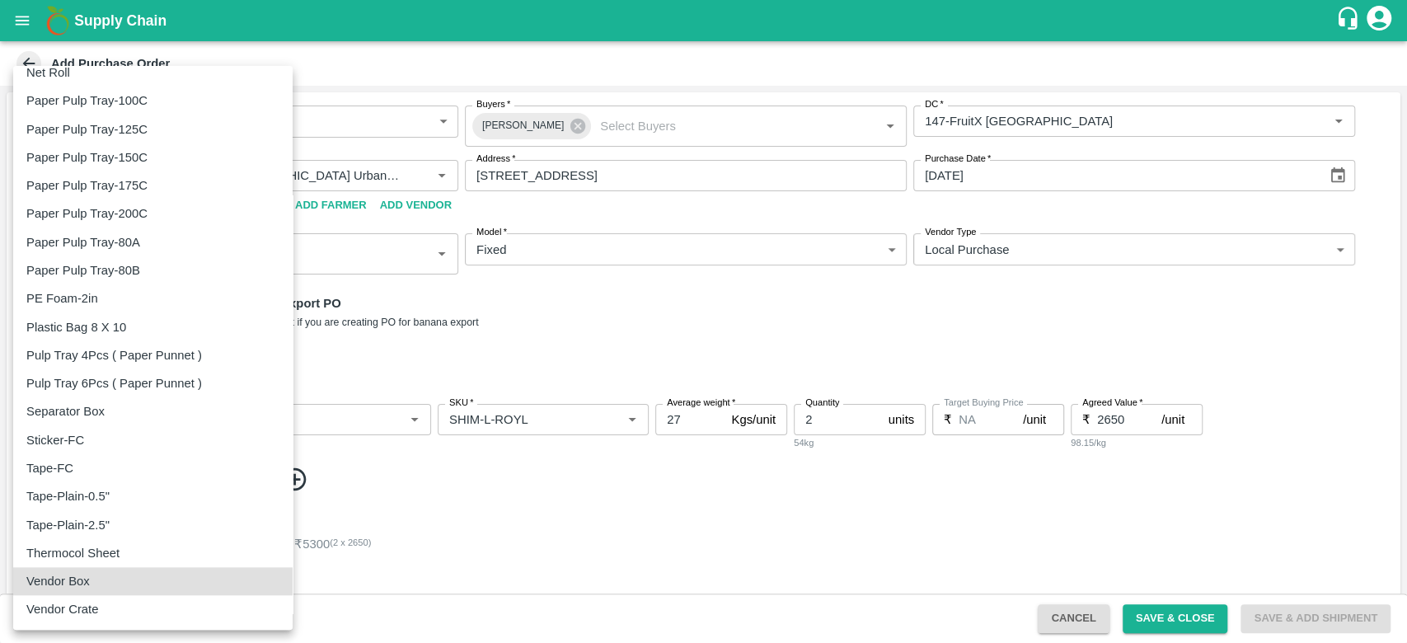
type input "276"
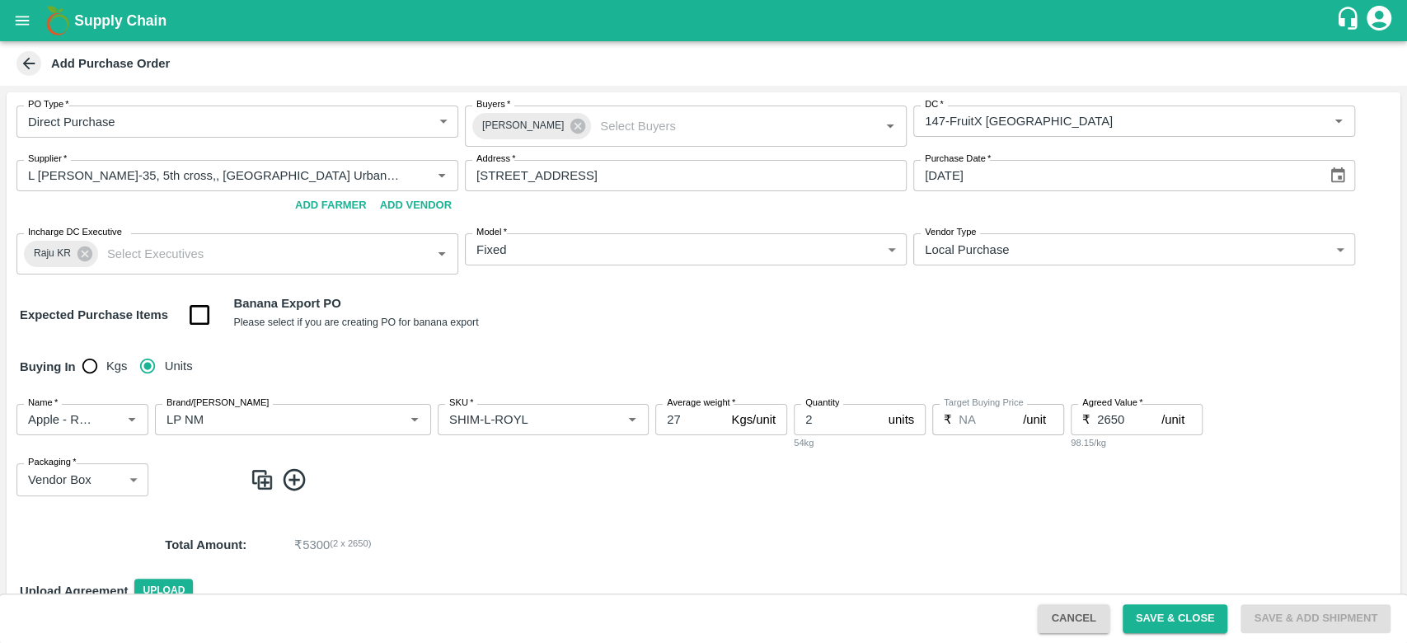
click at [265, 486] on img at bounding box center [262, 480] width 25 height 27
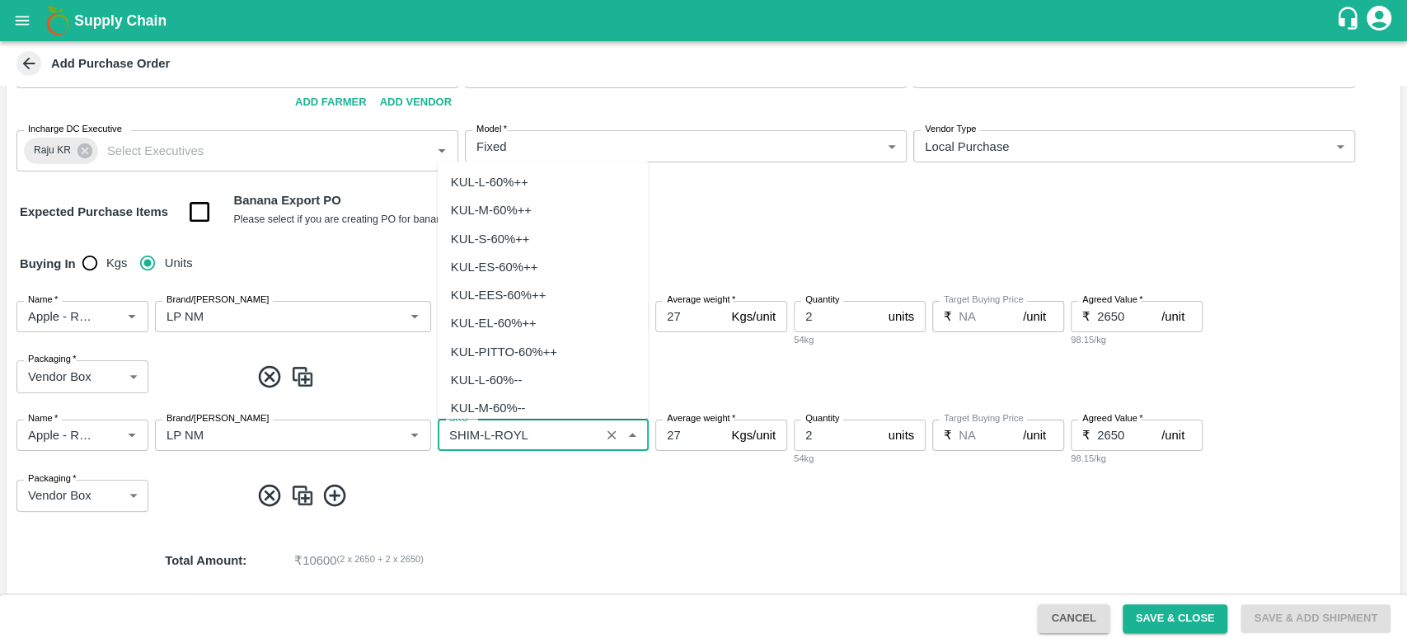
scroll to position [4386, 0]
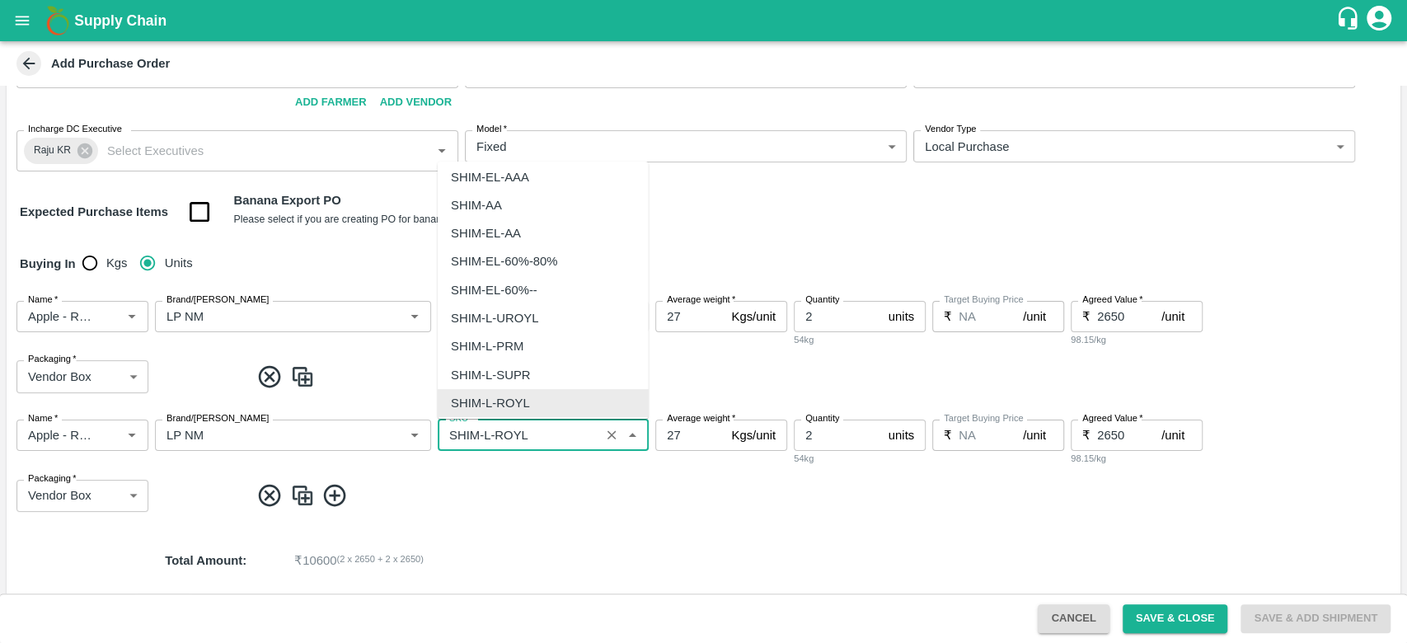
click at [489, 430] on input "SKU   *" at bounding box center [519, 435] width 153 height 21
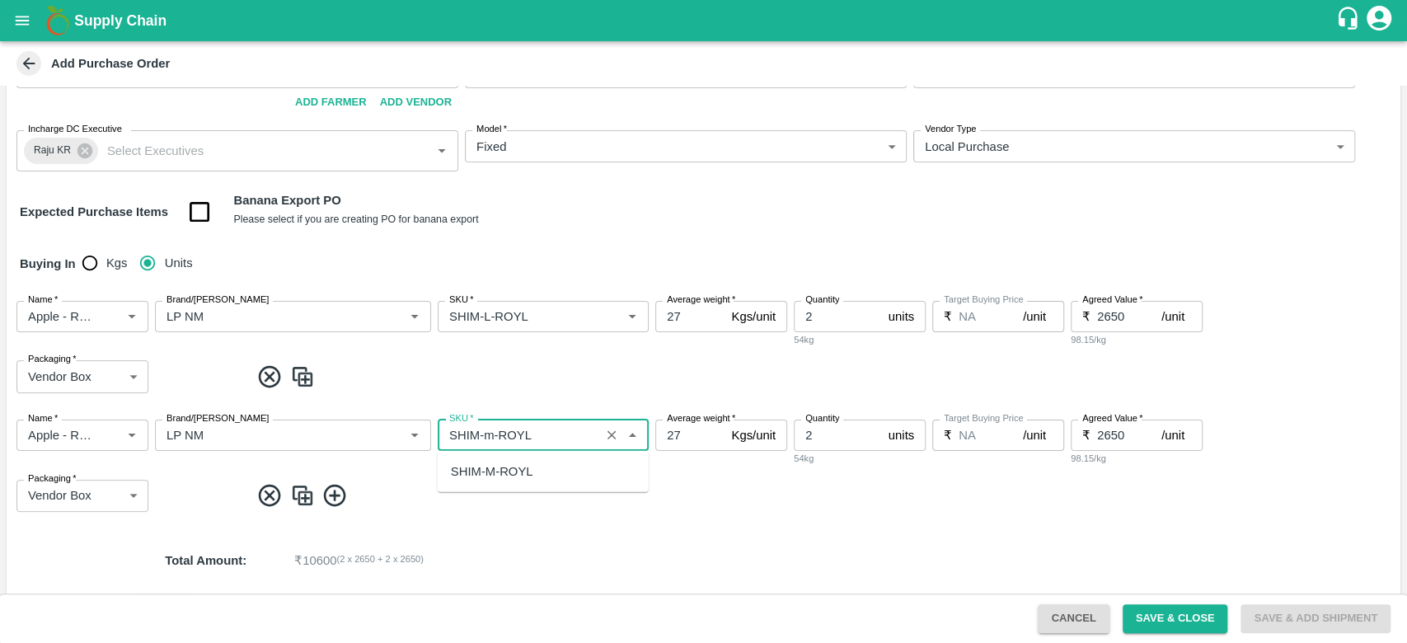
click at [505, 460] on div "SHIM-M-ROYL" at bounding box center [543, 472] width 211 height 28
type input "SHIM-M-ROYL"
click at [302, 486] on img at bounding box center [302, 495] width 25 height 27
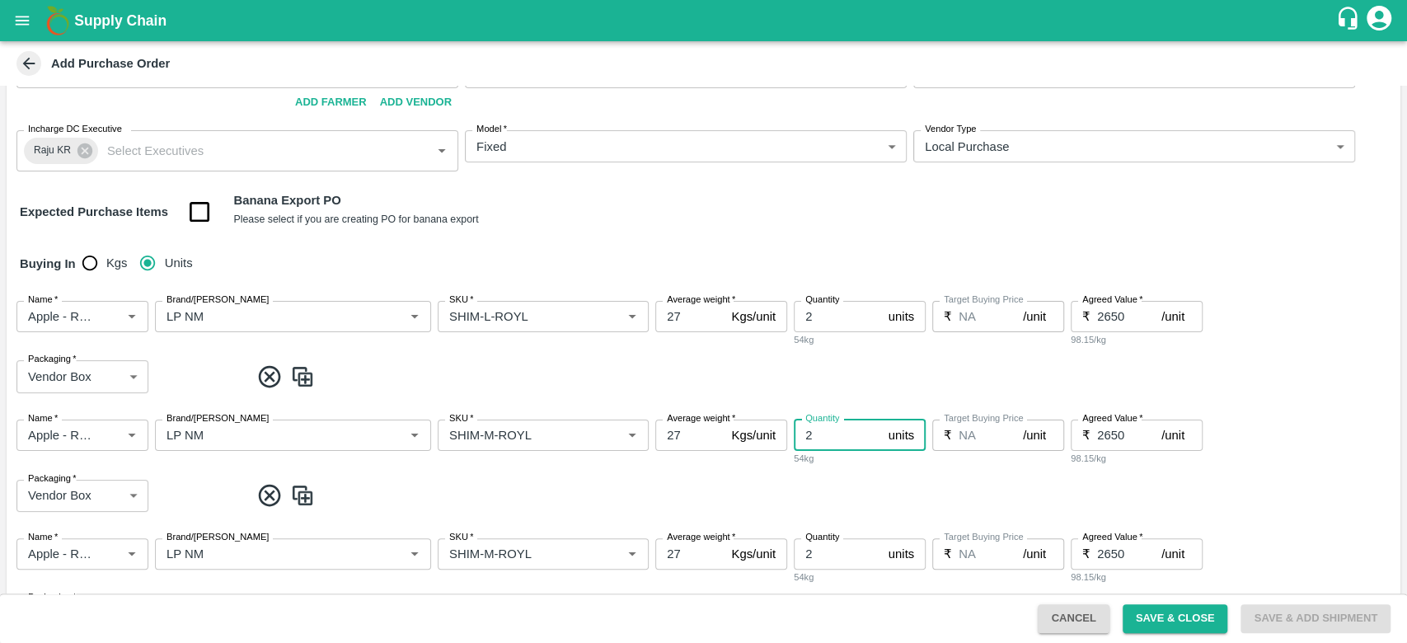
click at [810, 436] on input "2" at bounding box center [838, 435] width 88 height 31
type input "5"
click at [803, 554] on input "2" at bounding box center [838, 553] width 88 height 31
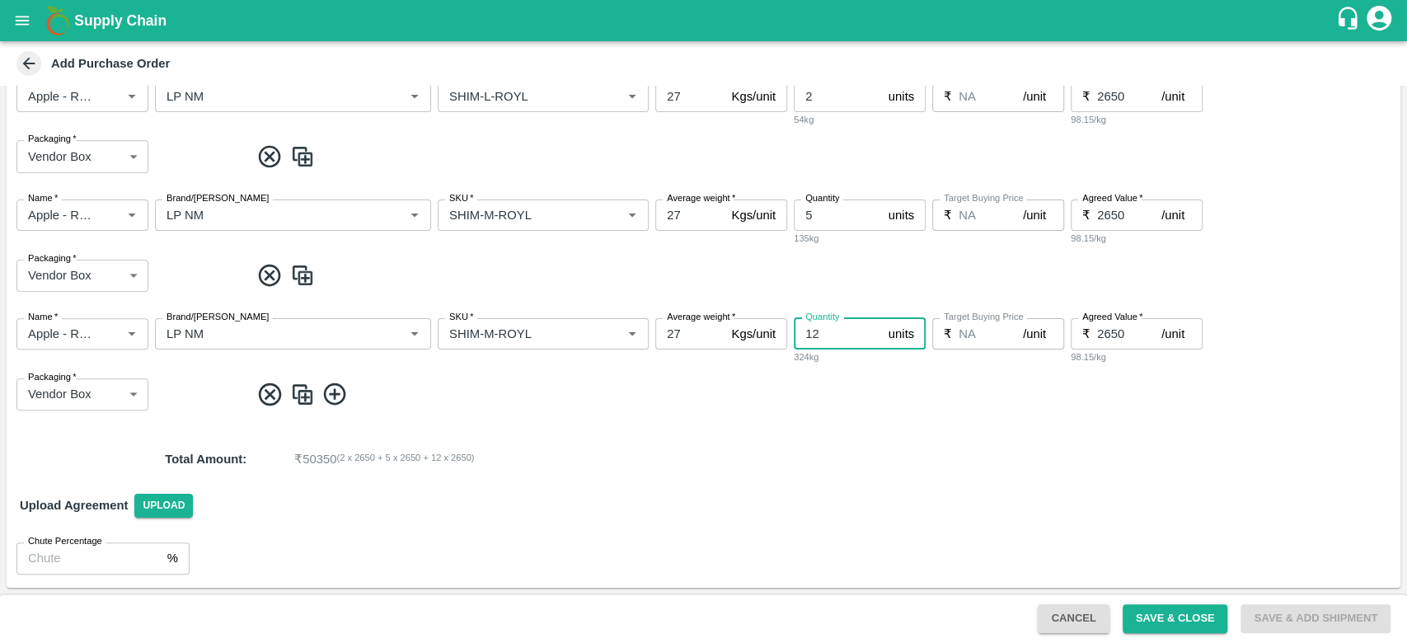
type input "12"
click at [308, 396] on img at bounding box center [302, 394] width 25 height 27
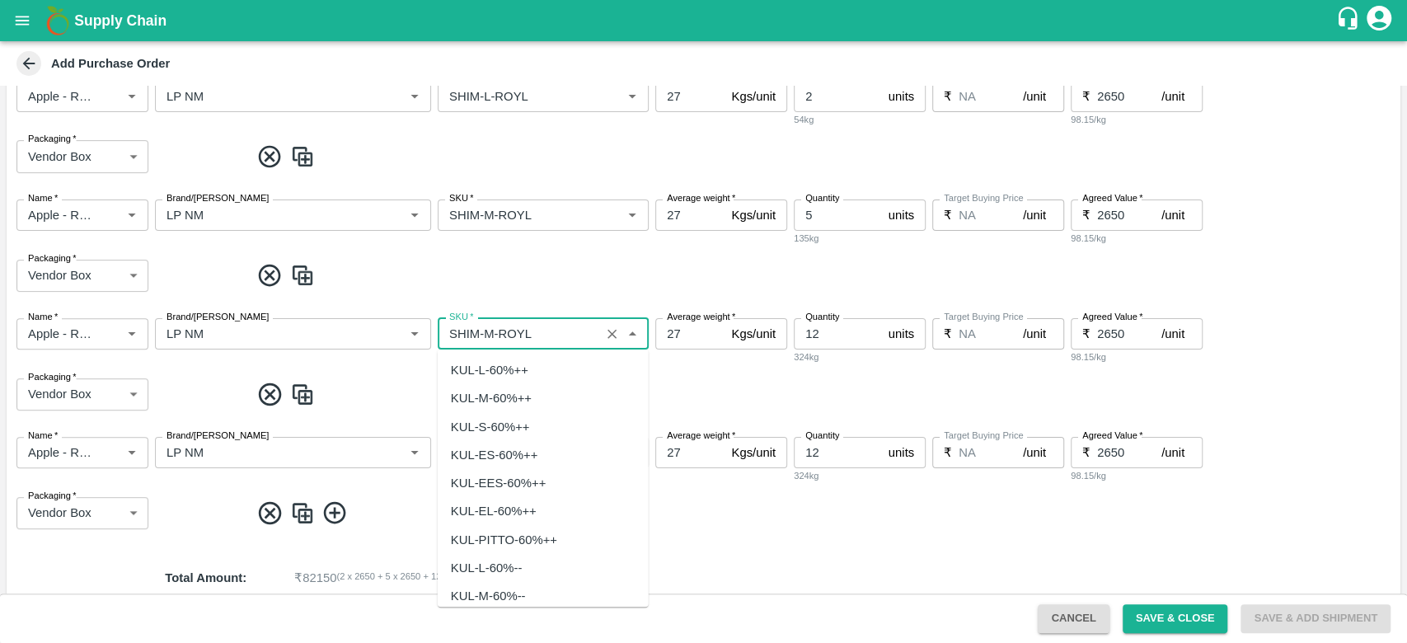
scroll to position [4640, 0]
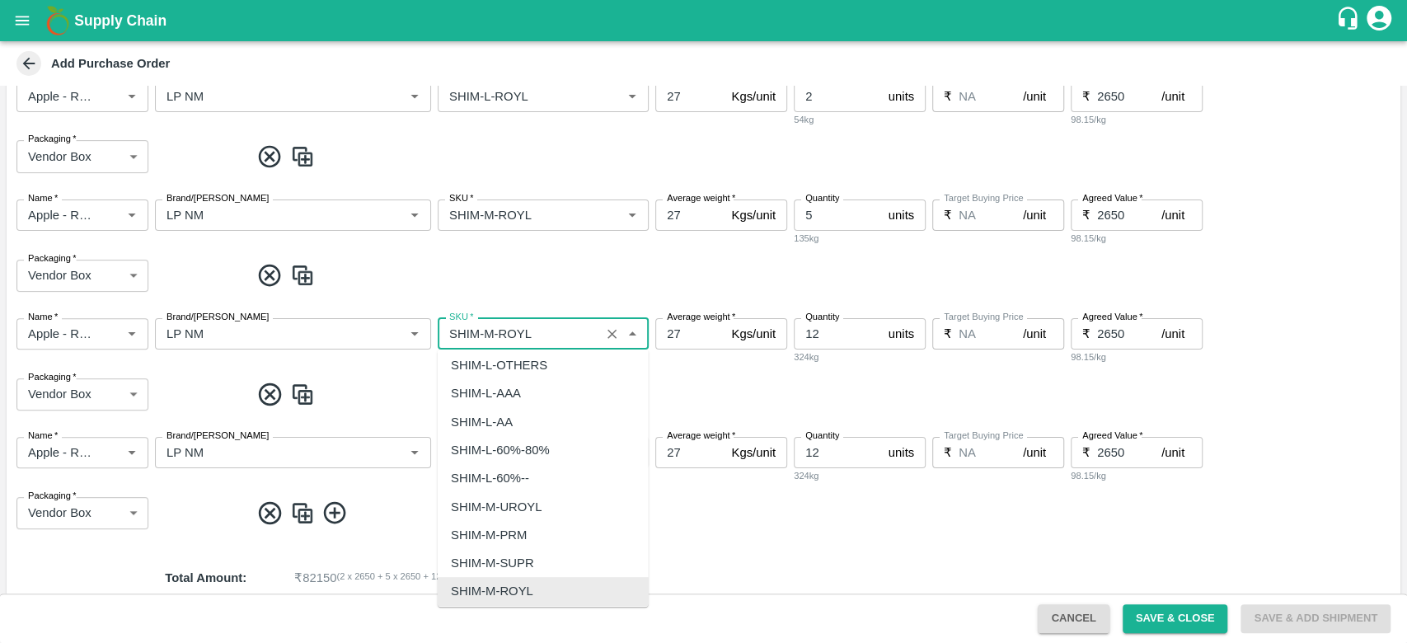
click at [495, 333] on input "SKU   *" at bounding box center [519, 333] width 153 height 21
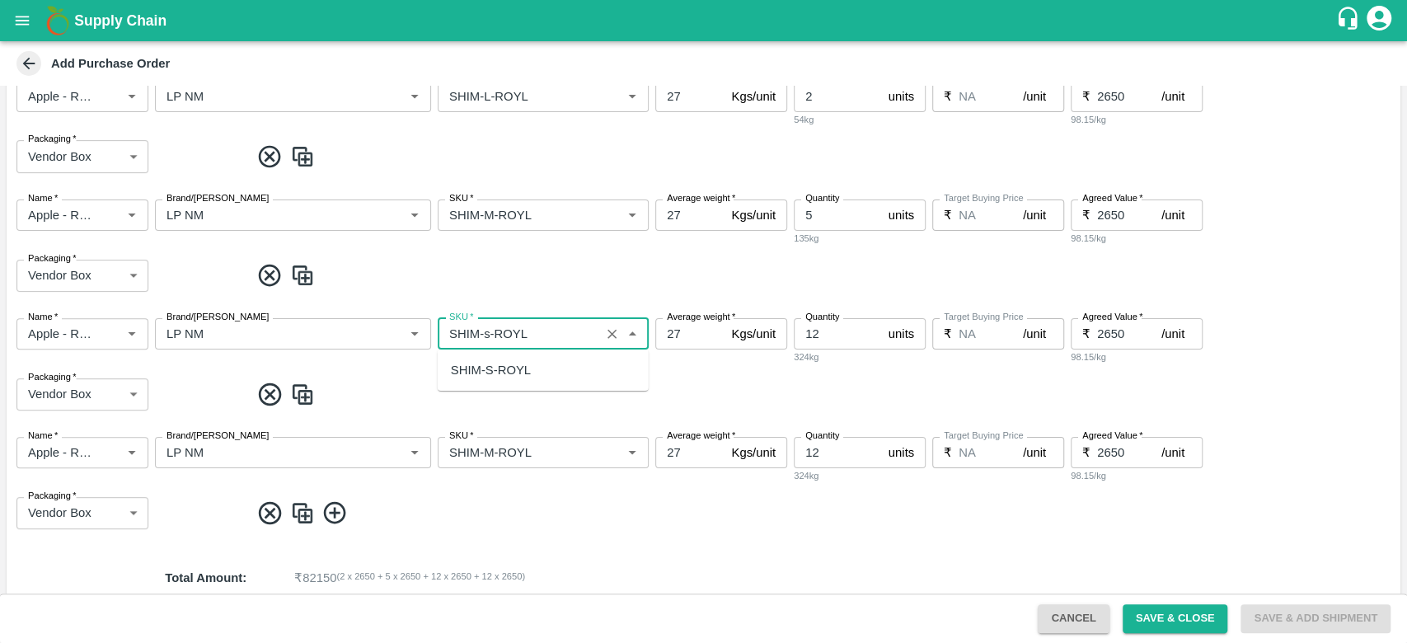
click at [476, 373] on div "SHIM-S-ROYL" at bounding box center [491, 370] width 80 height 18
type input "SHIM-S-ROYL"
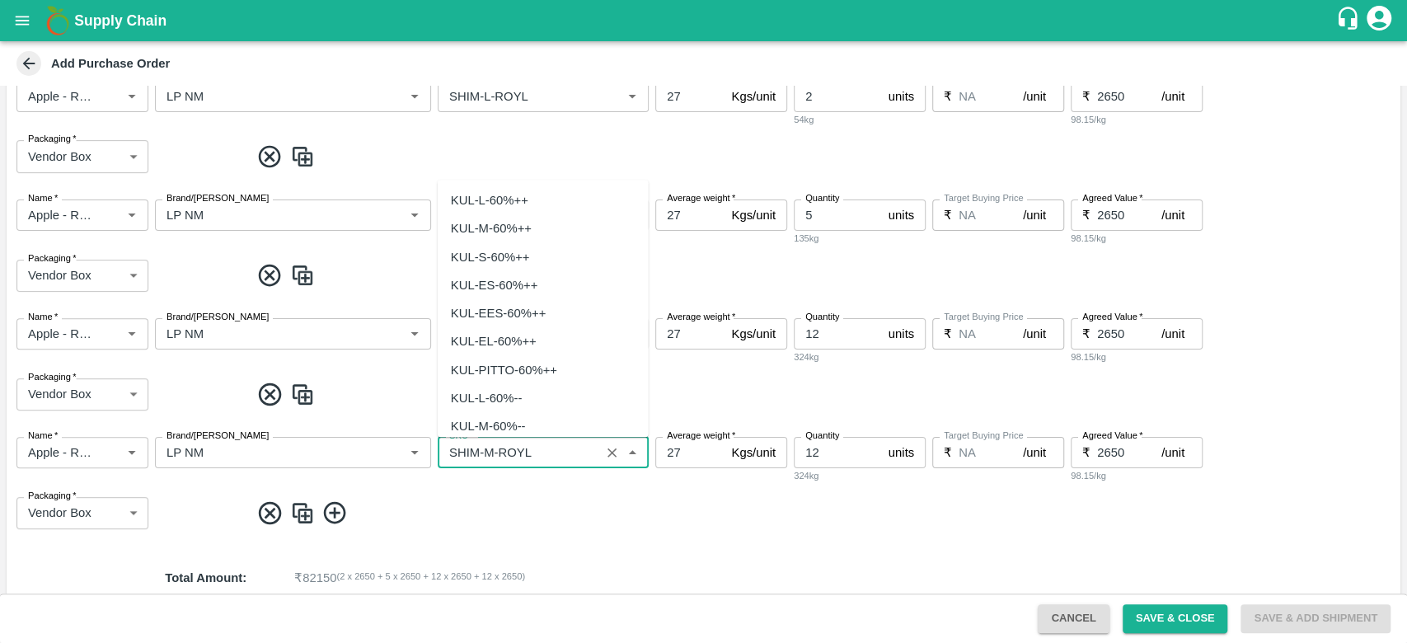
click at [489, 451] on input "SKU   *" at bounding box center [519, 452] width 153 height 21
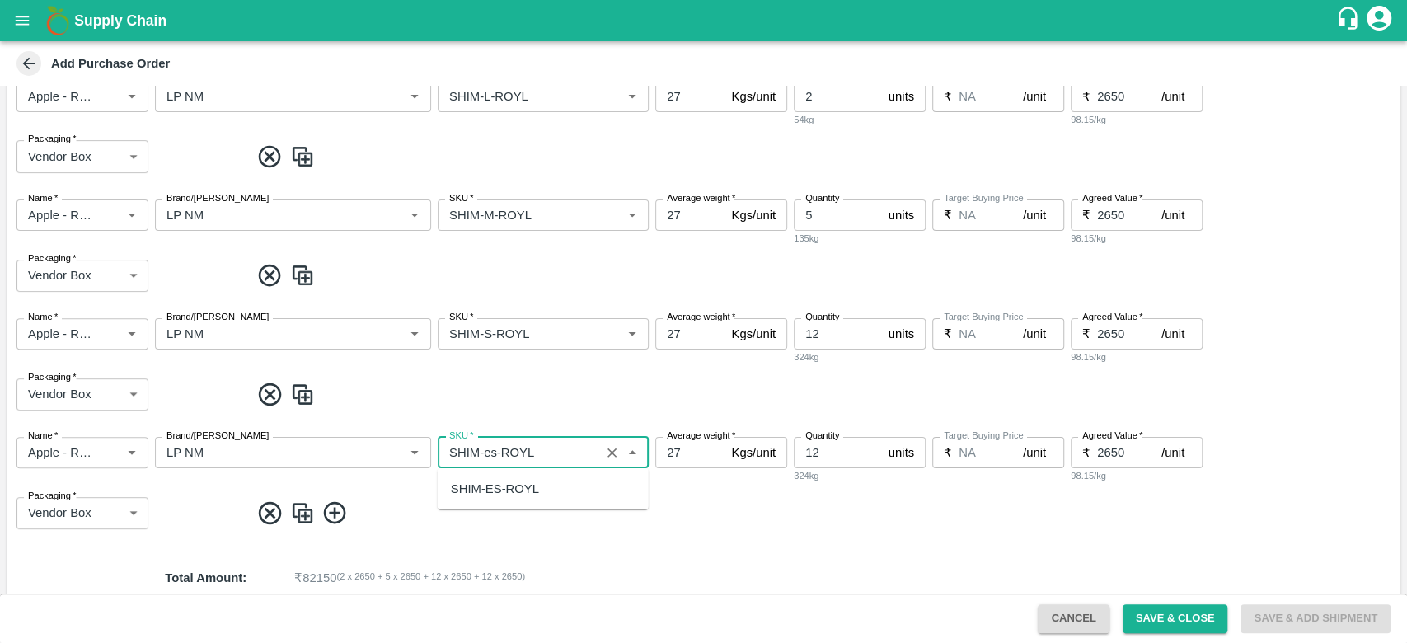
click at [506, 488] on div "SHIM-ES-ROYL" at bounding box center [495, 489] width 88 height 18
type input "SHIM-ES-ROYL"
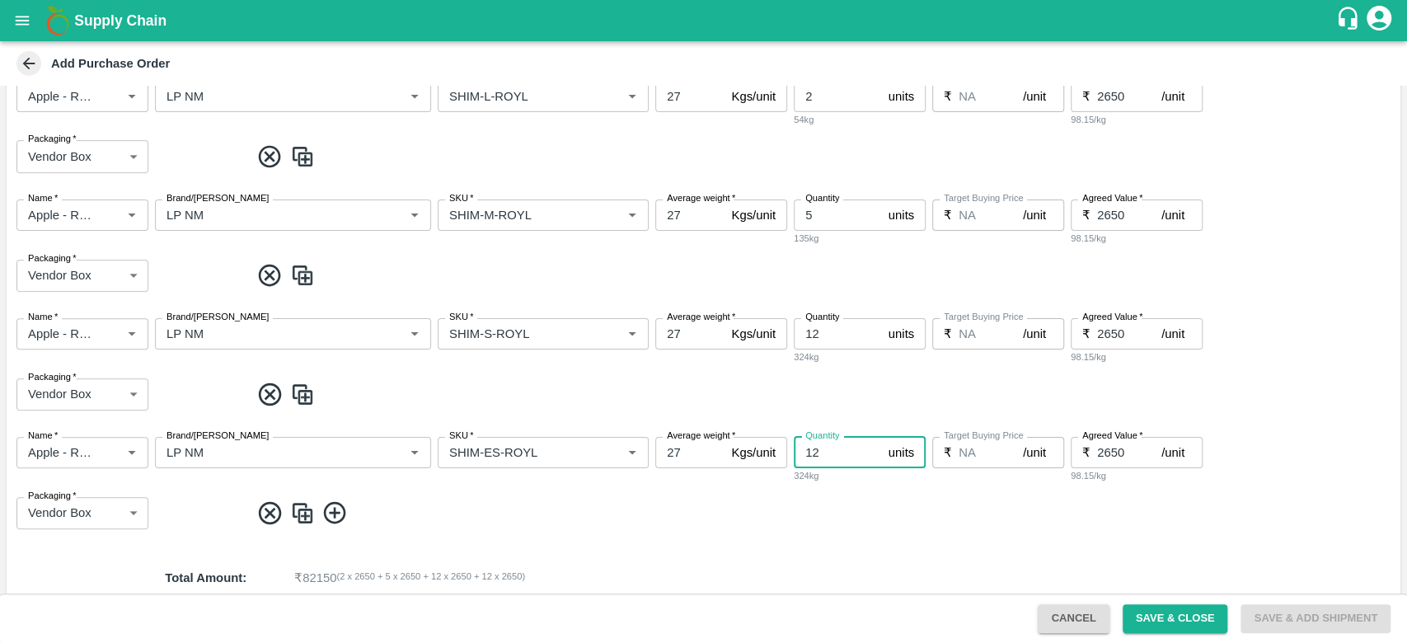
click at [830, 453] on input "12" at bounding box center [838, 452] width 88 height 31
type input "16"
click at [298, 508] on img at bounding box center [302, 513] width 25 height 27
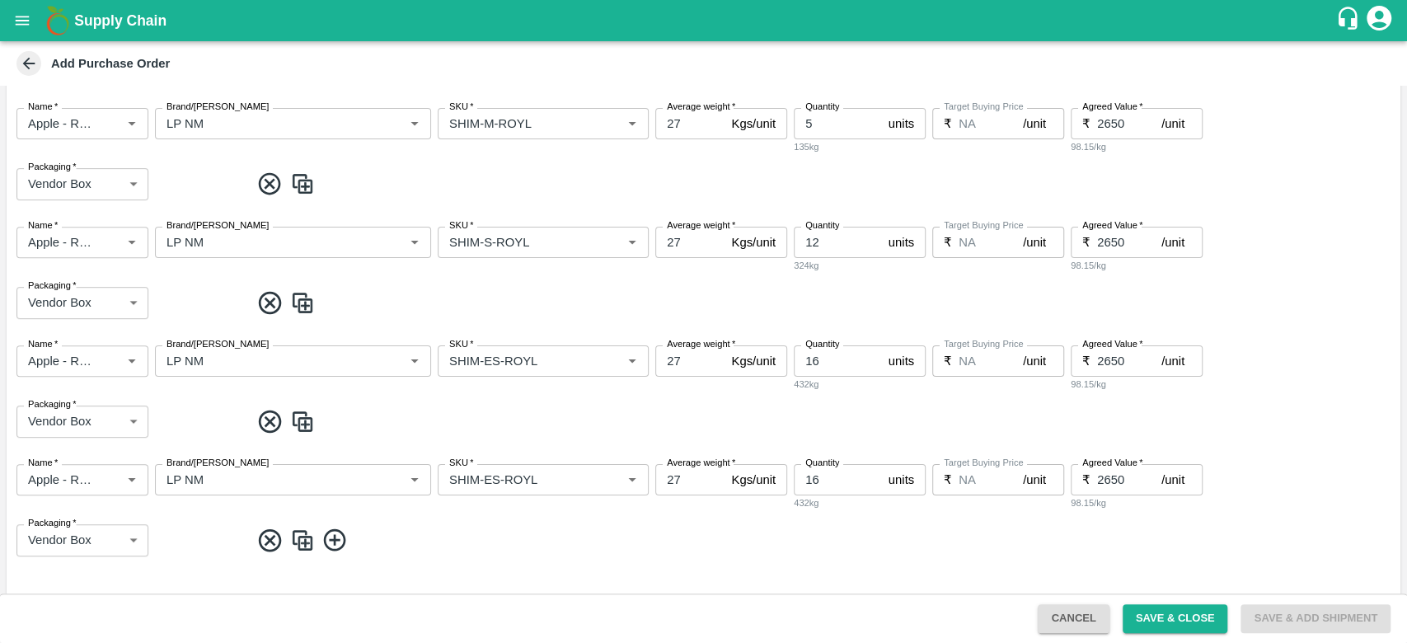
scroll to position [419, 0]
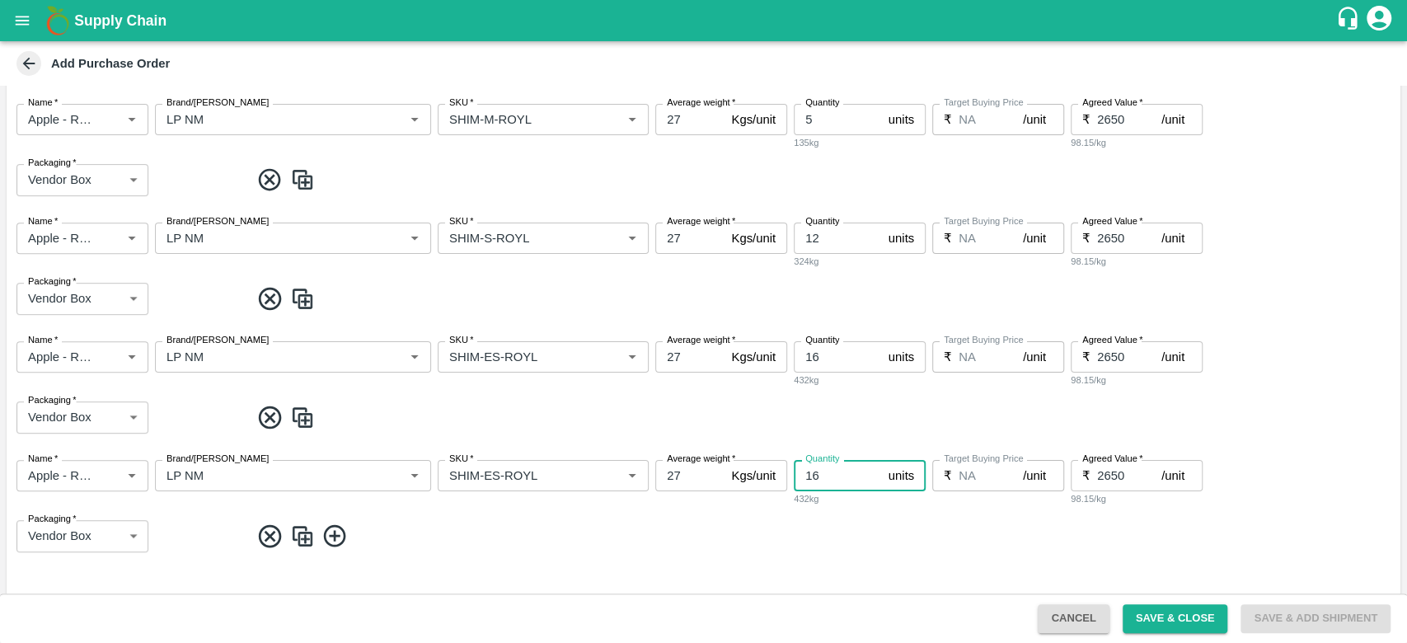
click at [819, 476] on input "16" at bounding box center [838, 475] width 88 height 31
type input "1"
type input "7"
click at [294, 543] on img at bounding box center [302, 536] width 25 height 27
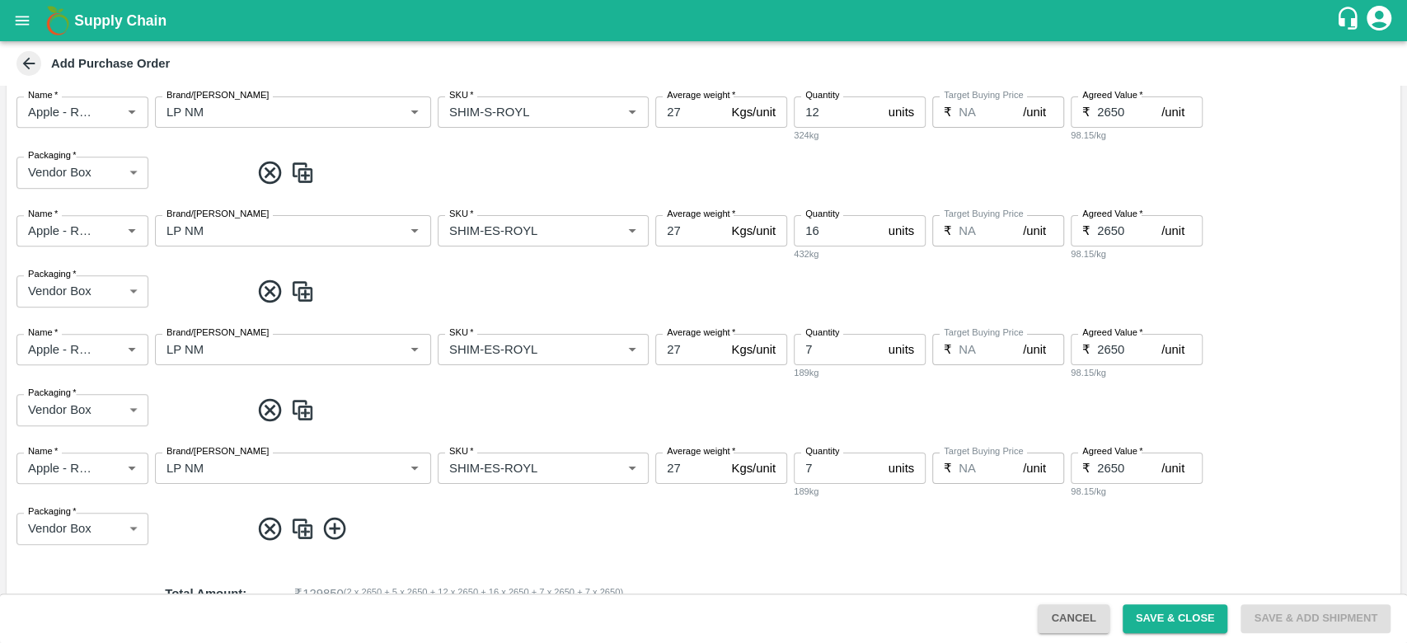
scroll to position [544, 0]
click at [824, 477] on input "7" at bounding box center [838, 468] width 88 height 31
type input "5"
click at [815, 540] on span at bounding box center [822, 529] width 1144 height 27
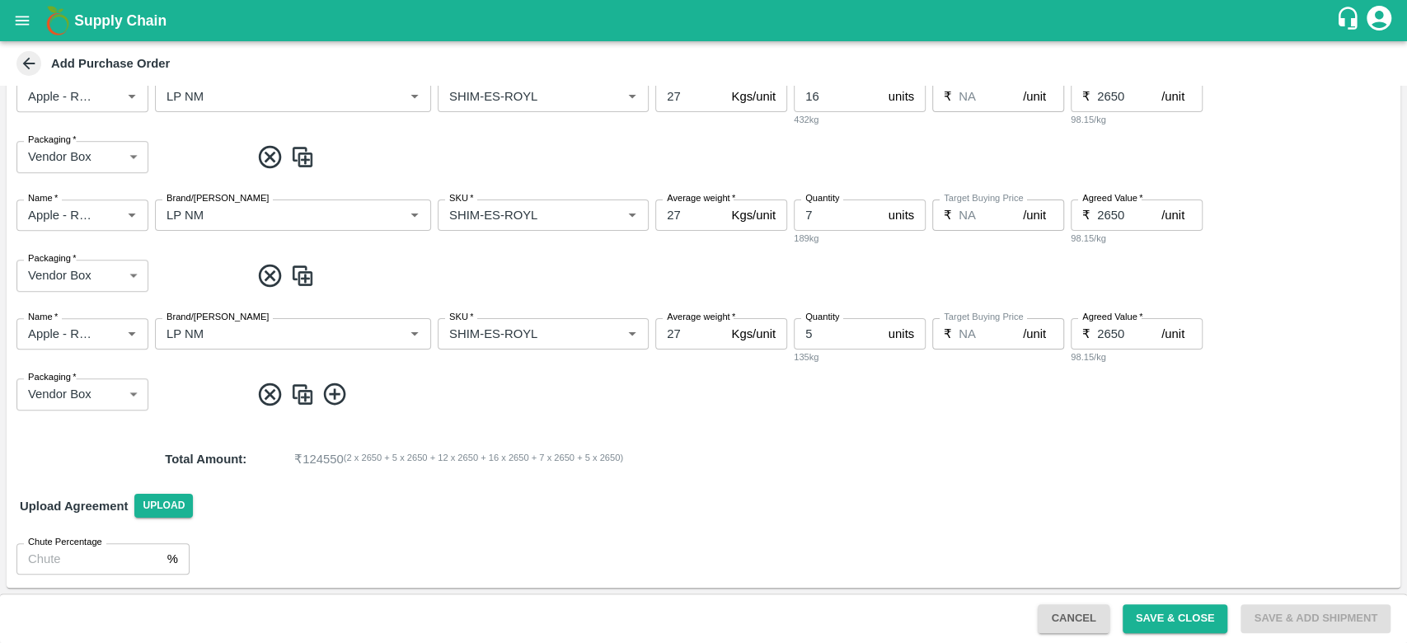
scroll to position [679, 0]
click at [1122, 333] on input "2650" at bounding box center [1129, 334] width 64 height 31
type input "2"
type input "1800"
click at [988, 475] on div "Total Amount : ₹ 120300 ( 2 x 2650 + 5 x 2650 + 12 x 2650 + 16 x 2650 + 7 x 265…" at bounding box center [704, 460] width 1394 height 45
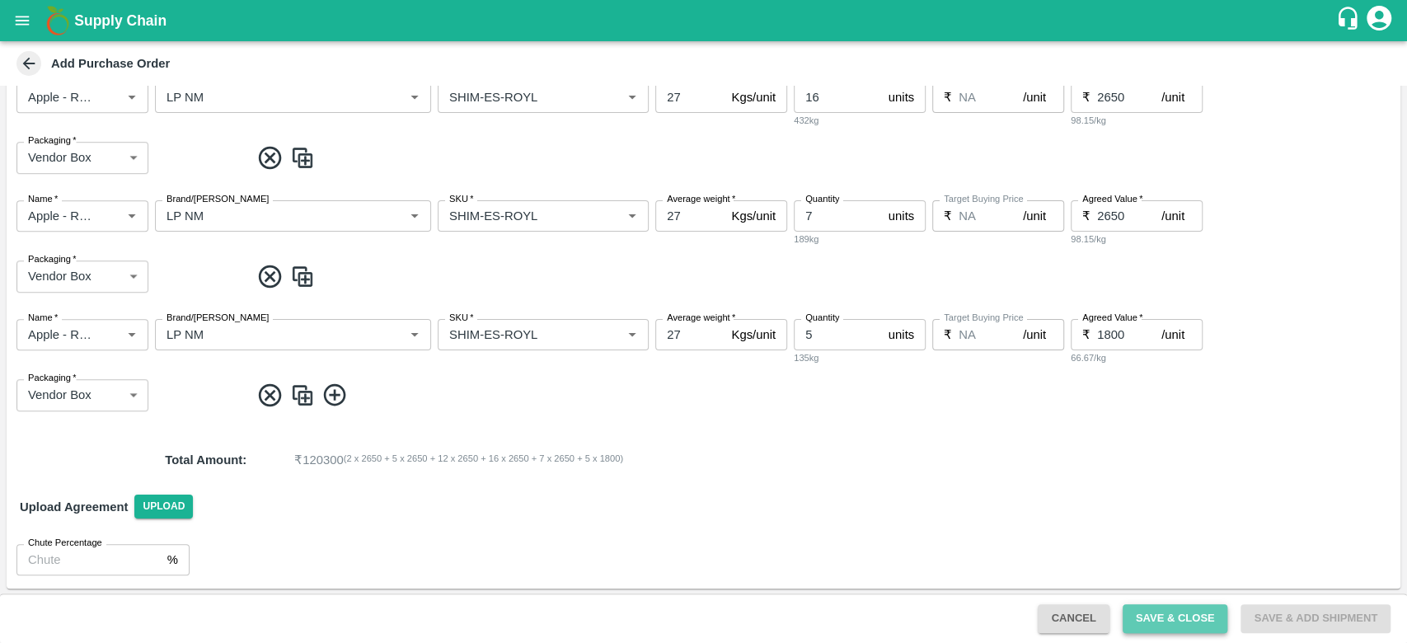
click at [1170, 615] on button "Save & Close" at bounding box center [1176, 618] width 106 height 29
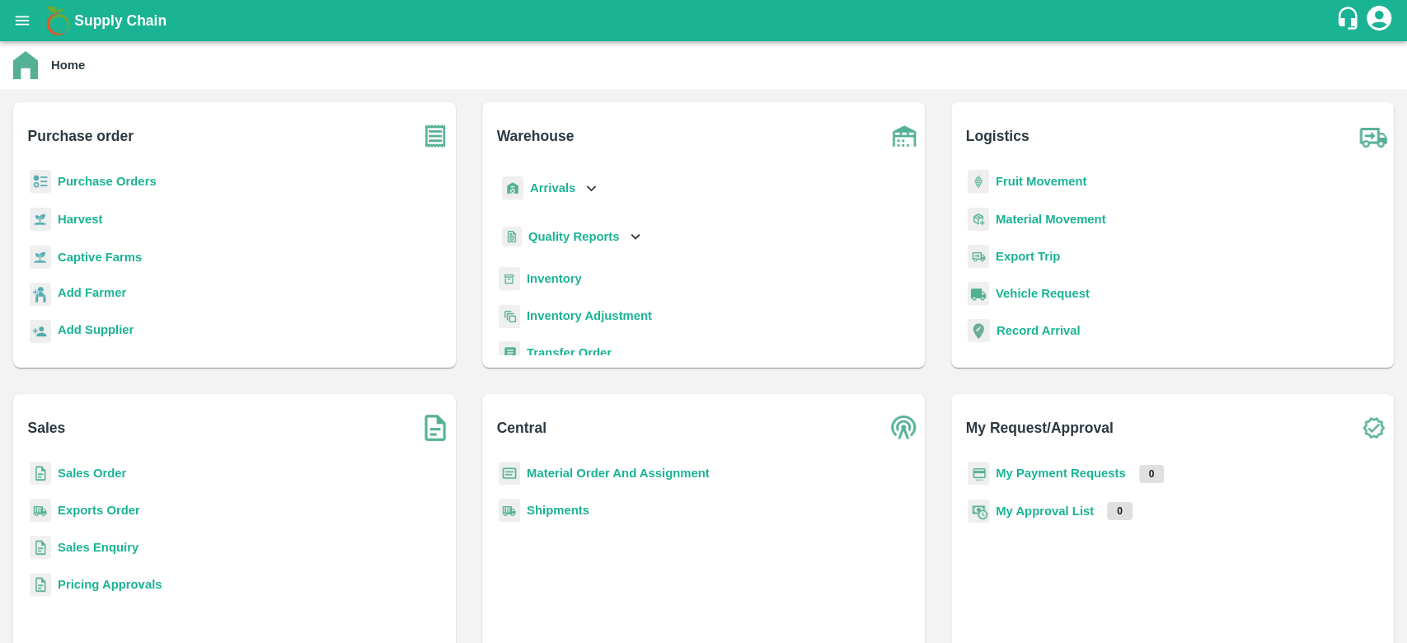
click at [560, 195] on b "Arrivals" at bounding box center [552, 187] width 45 height 13
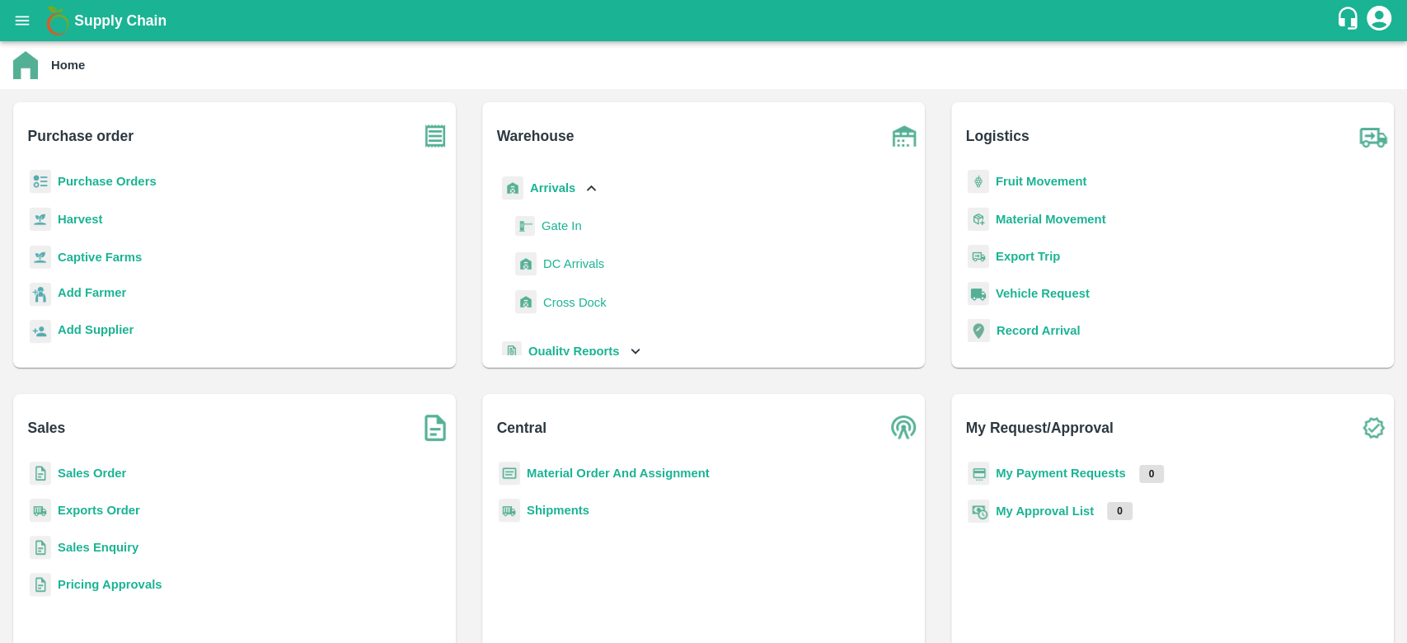
click at [561, 264] on span "DC Arrivals" at bounding box center [573, 264] width 61 height 18
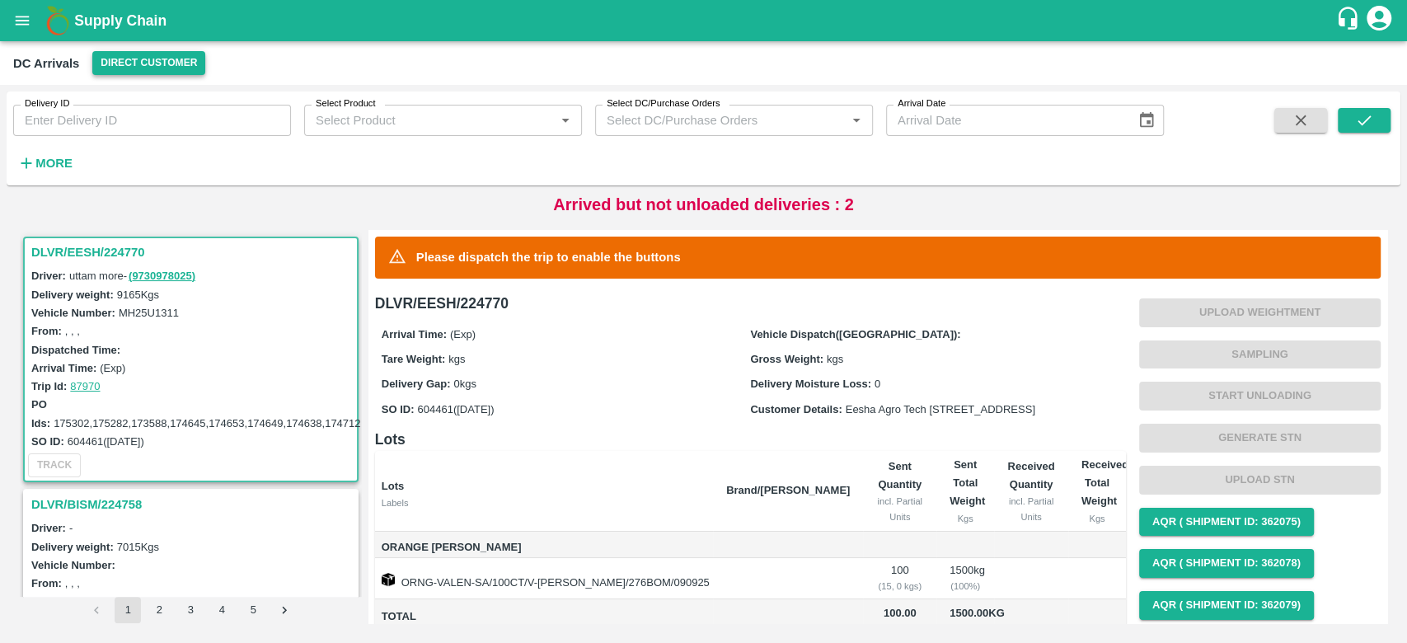
click at [129, 58] on button "Direct Customer" at bounding box center [148, 63] width 113 height 24
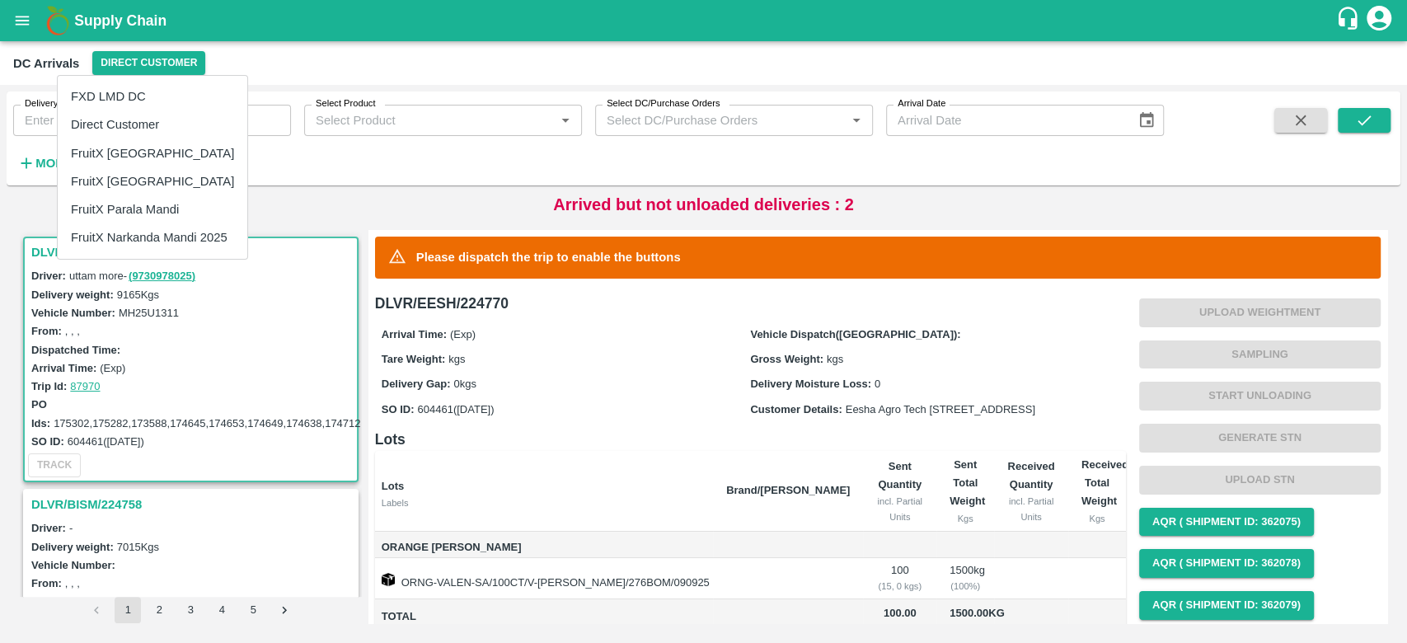
click at [131, 148] on li "FruitX [GEOGRAPHIC_DATA]" at bounding box center [153, 153] width 190 height 28
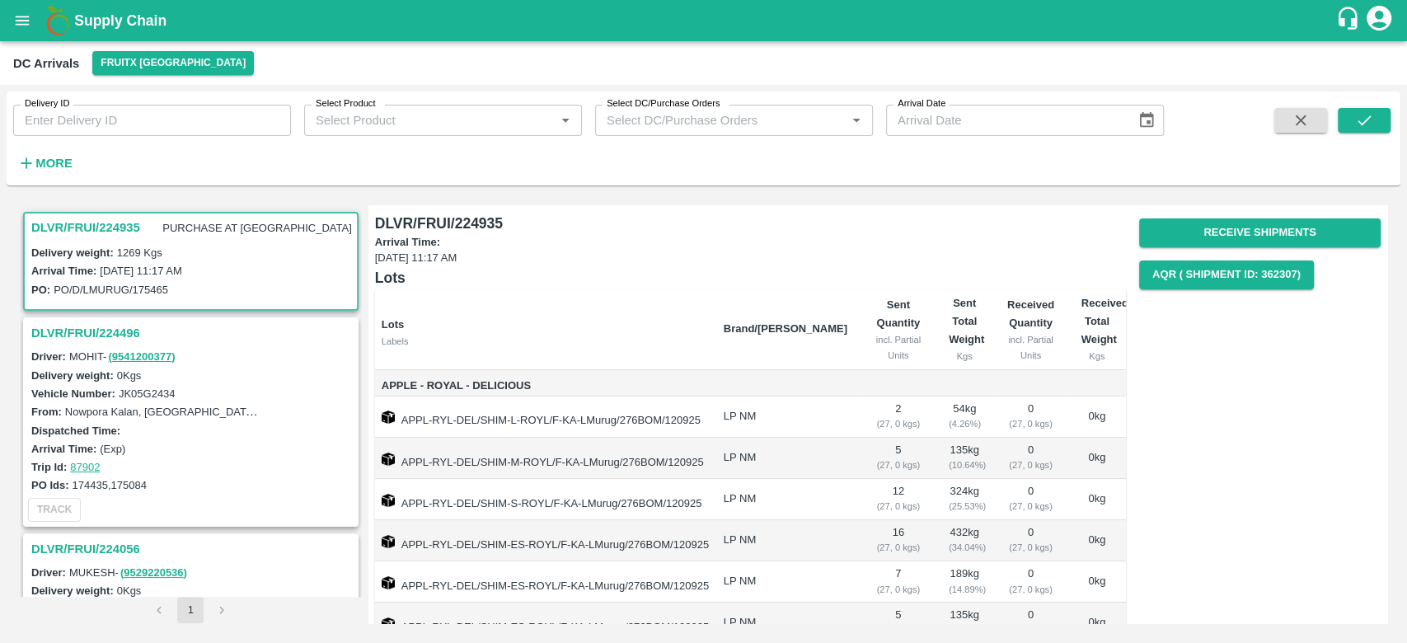
click at [123, 263] on div "Arrival Time: 12 Sep 2025, 11:17 AM" at bounding box center [193, 270] width 324 height 18
click at [84, 227] on h3 "DLVR/FRUI/224935" at bounding box center [85, 227] width 109 height 21
